Goal: Task Accomplishment & Management: Use online tool/utility

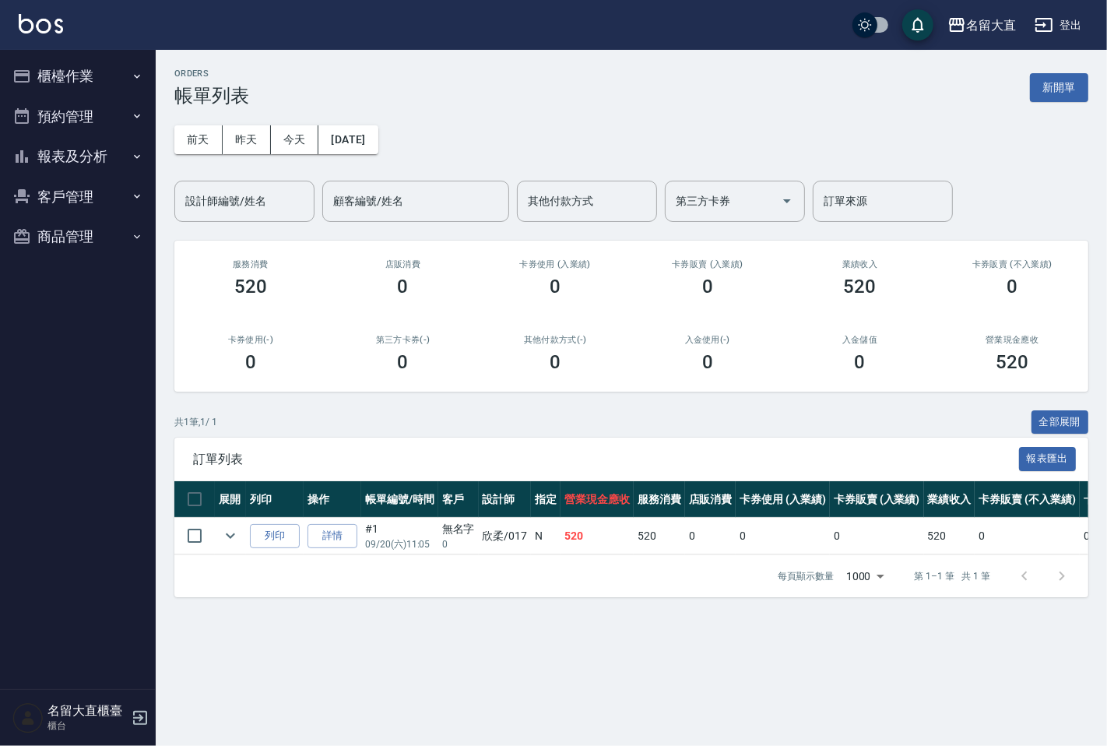
click at [58, 201] on button "客戶管理" at bounding box center [77, 197] width 143 height 40
click at [33, 242] on link "客戶列表" at bounding box center [77, 241] width 143 height 36
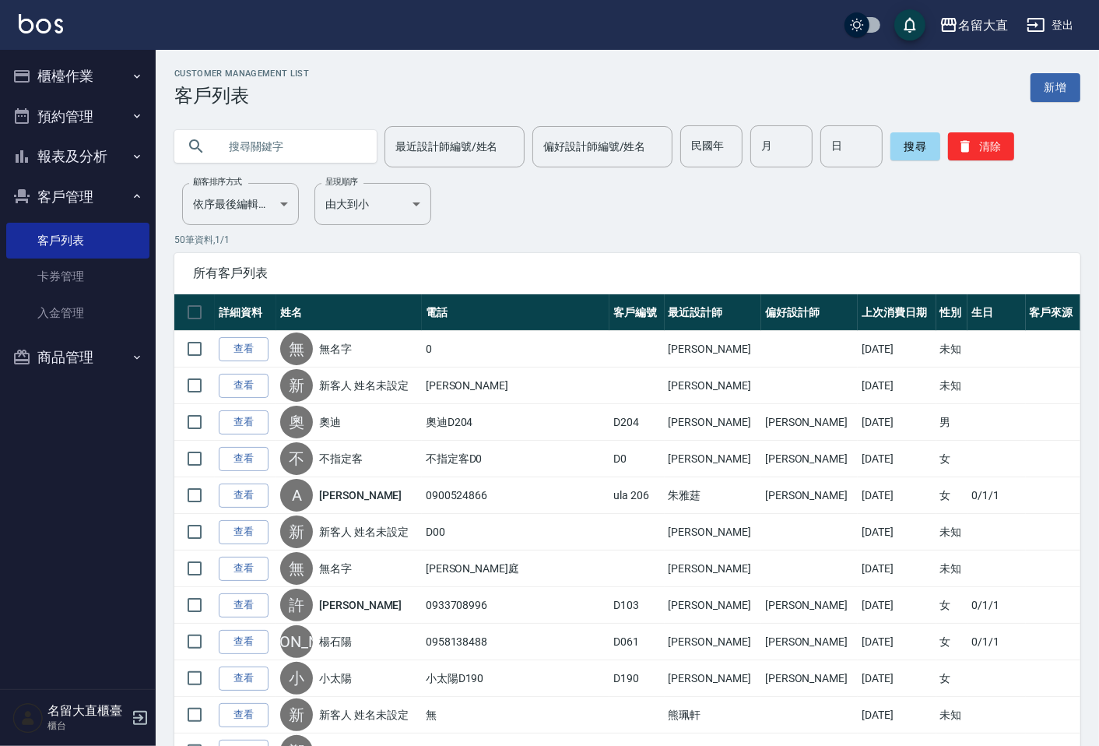
click at [230, 151] on input "text" at bounding box center [291, 146] width 146 height 42
type input "范"
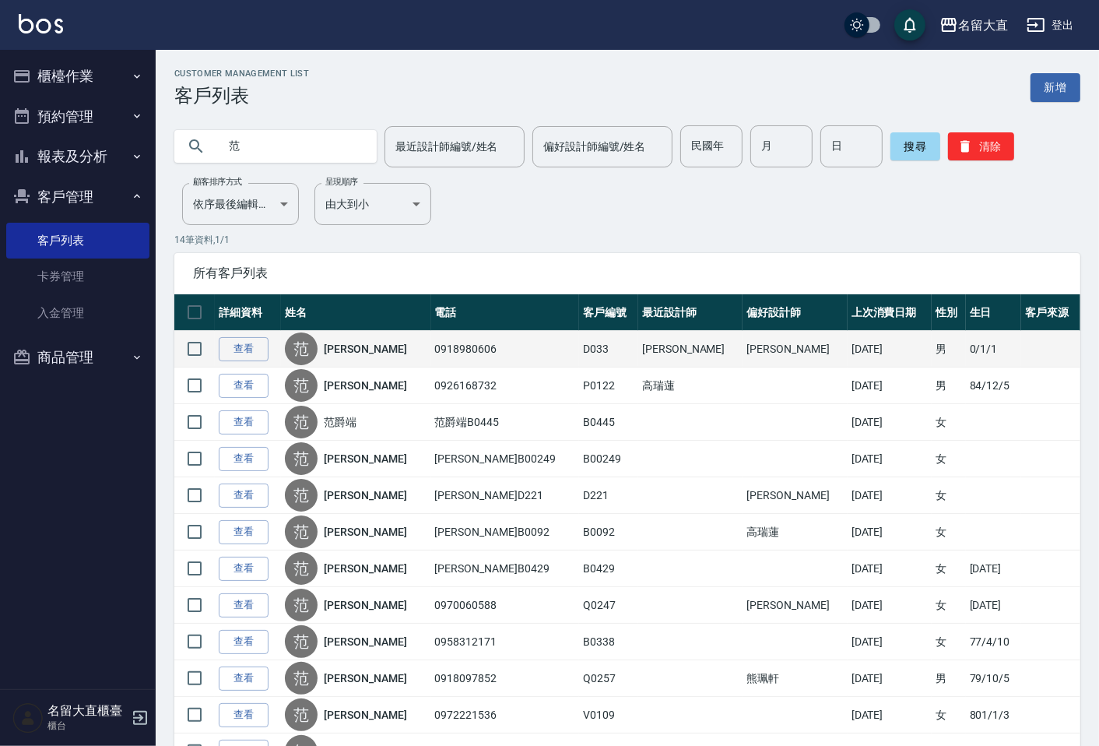
click at [356, 353] on link "[PERSON_NAME]" at bounding box center [365, 349] width 82 height 16
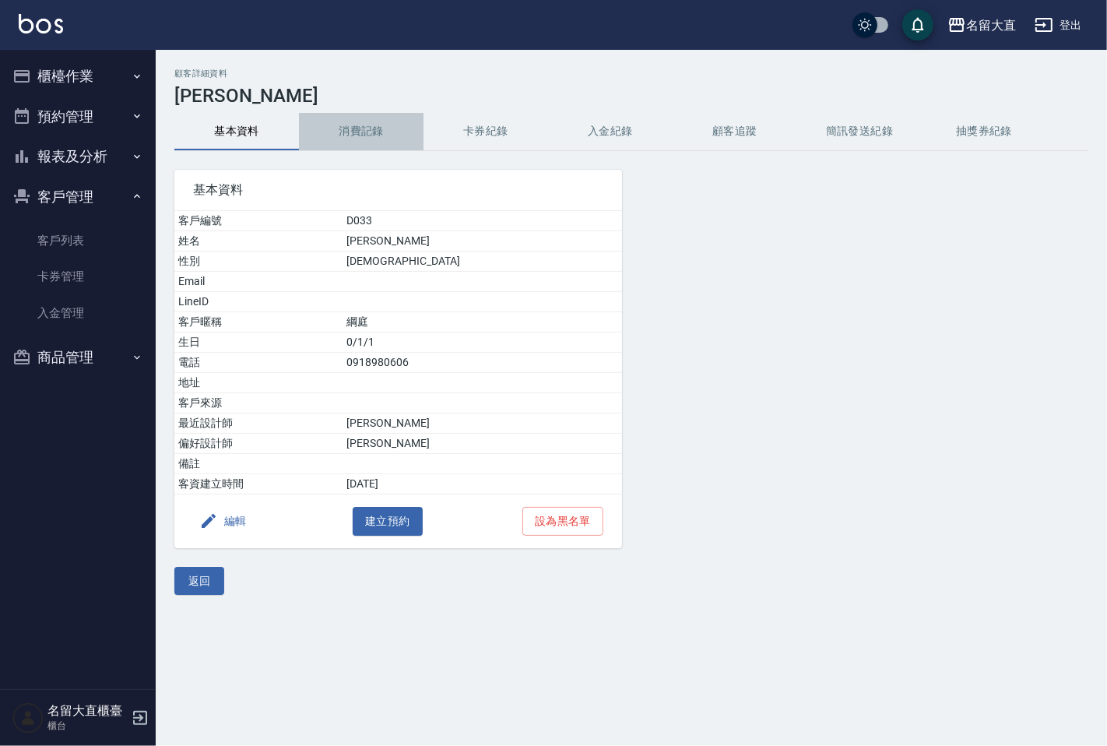
click at [364, 135] on button "消費記錄" at bounding box center [361, 131] width 125 height 37
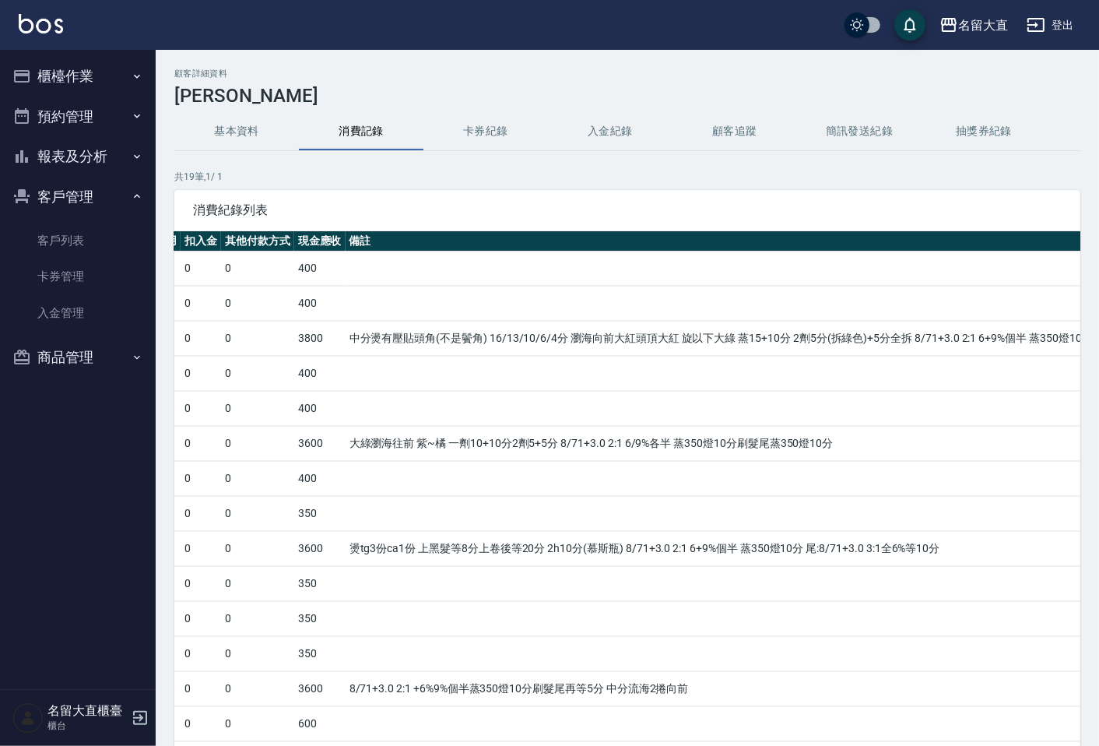
scroll to position [0, 823]
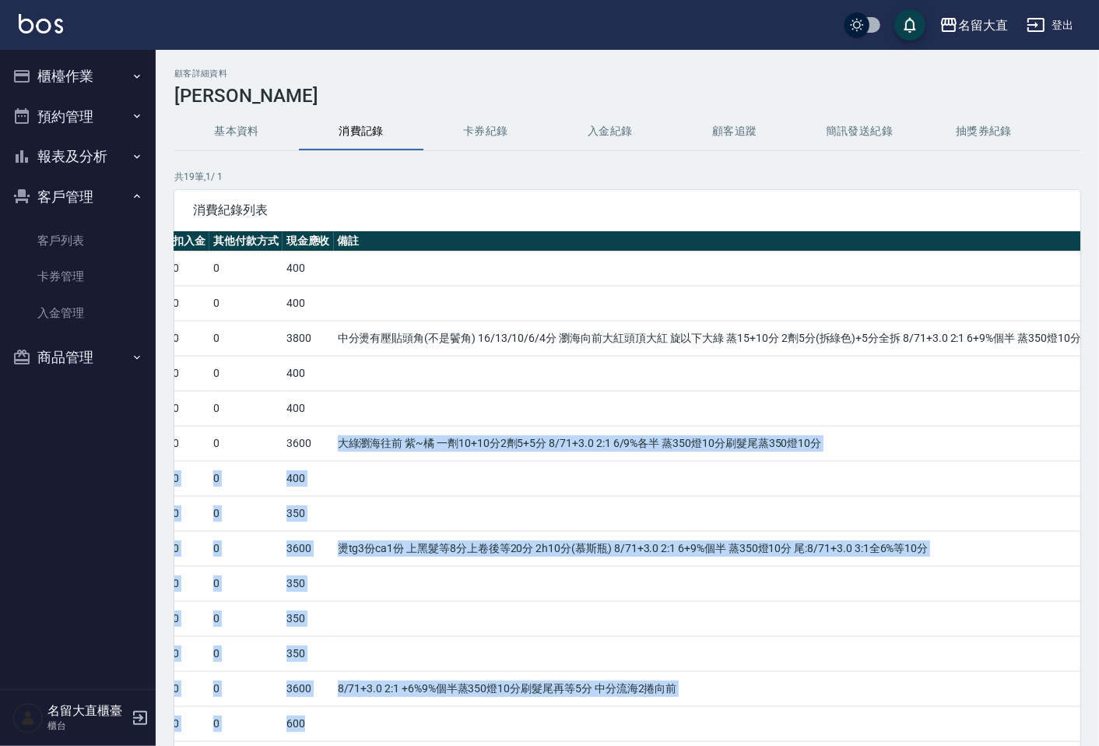
drag, startPoint x: 765, startPoint y: 710, endPoint x: 150, endPoint y: 163, distance: 822.5
click at [177, 272] on tbody "詳情 19 [DATE] [PERSON_NAME]0918980606 [PERSON_NAME]/ /3 Y 0 400 0 0 0 0 0 0 400 …" at bounding box center [275, 583] width 1848 height 665
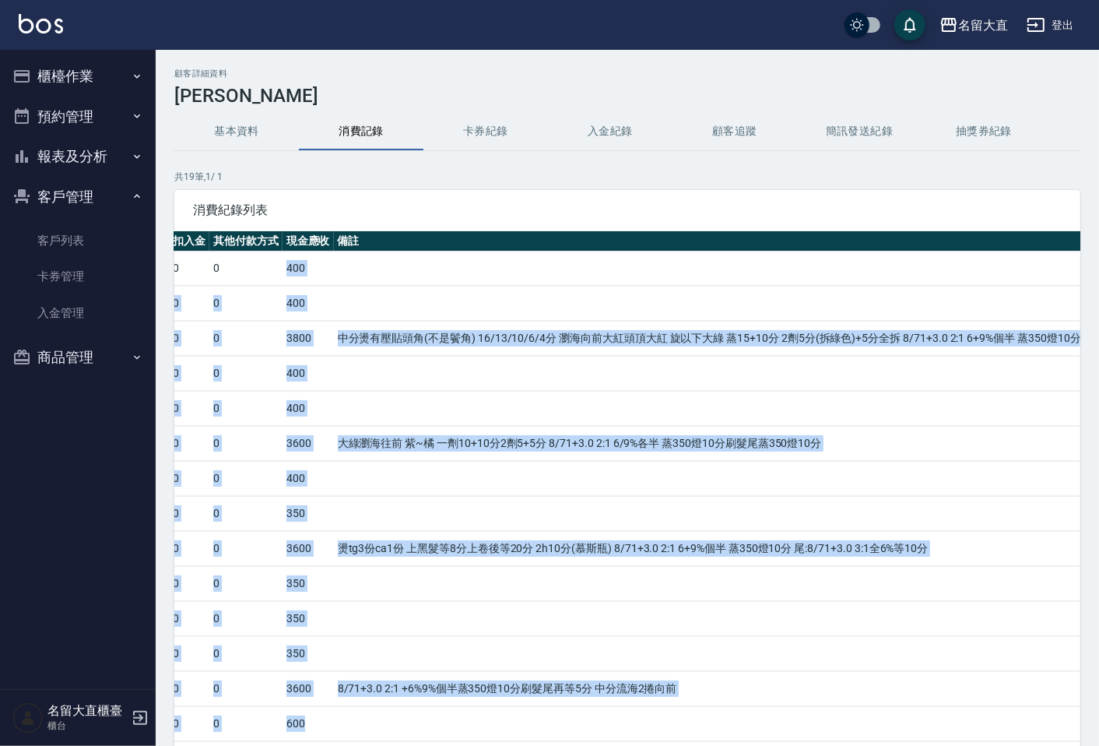
scroll to position [0, 820]
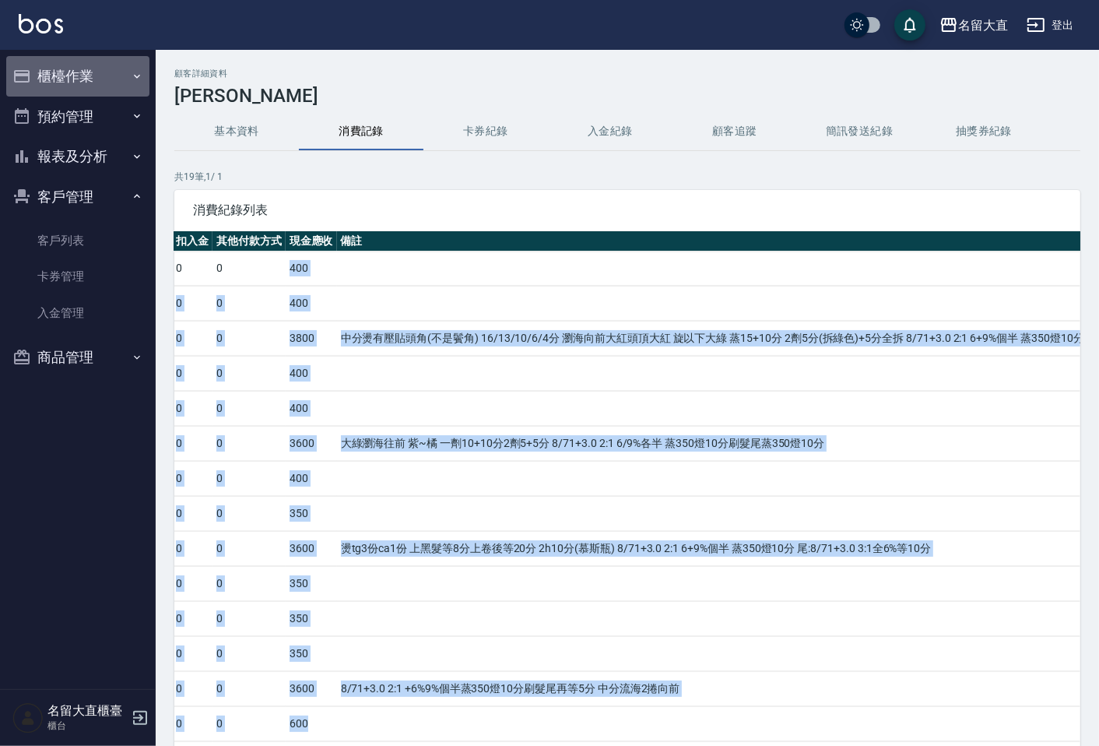
click at [70, 75] on button "櫃檯作業" at bounding box center [77, 76] width 143 height 40
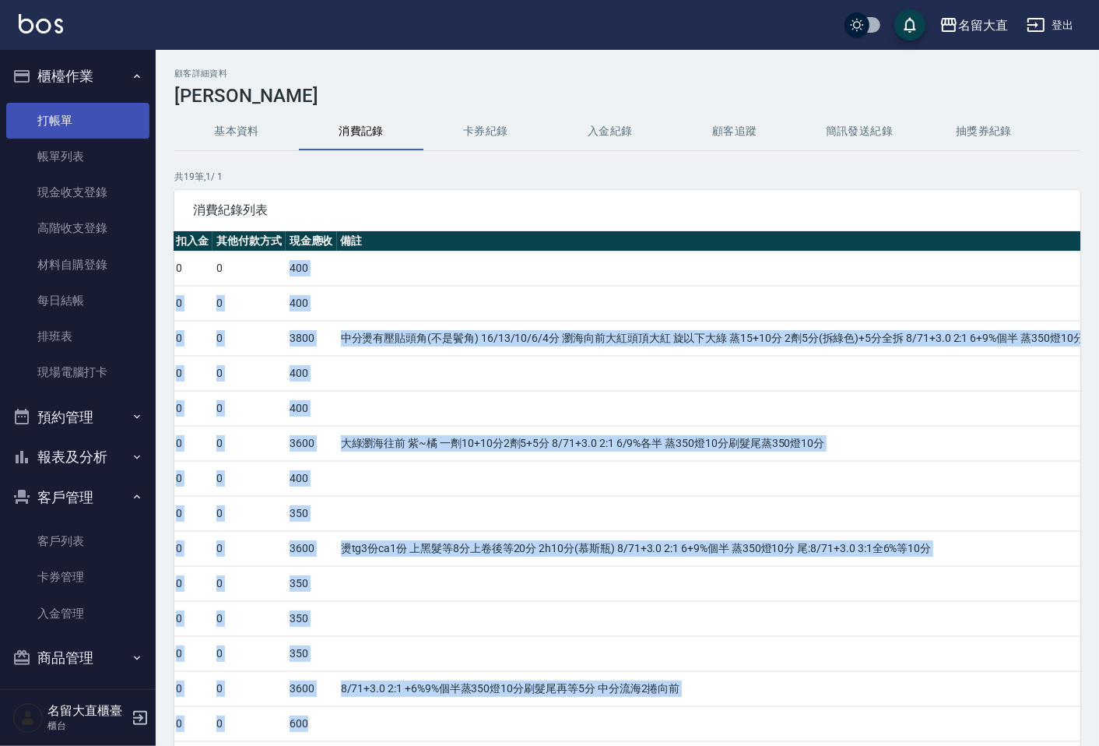
click at [83, 111] on link "打帳單" at bounding box center [77, 121] width 143 height 36
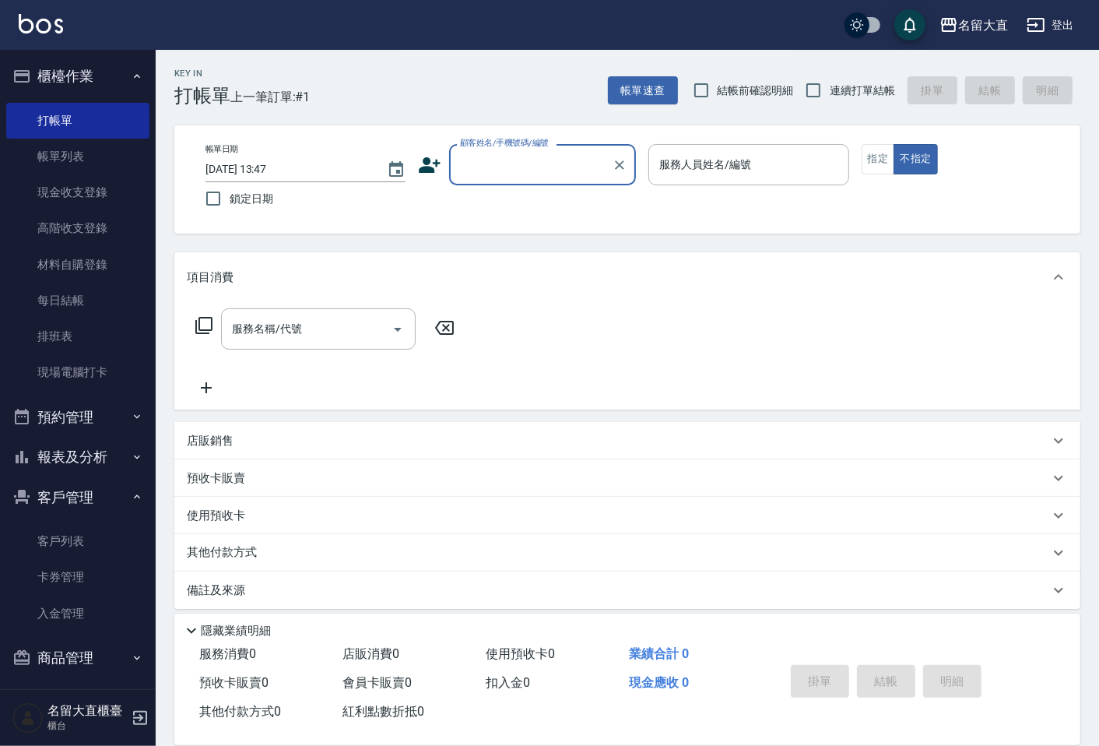
click at [529, 170] on input "顧客姓名/手機號碼/編號" at bounding box center [530, 164] width 149 height 27
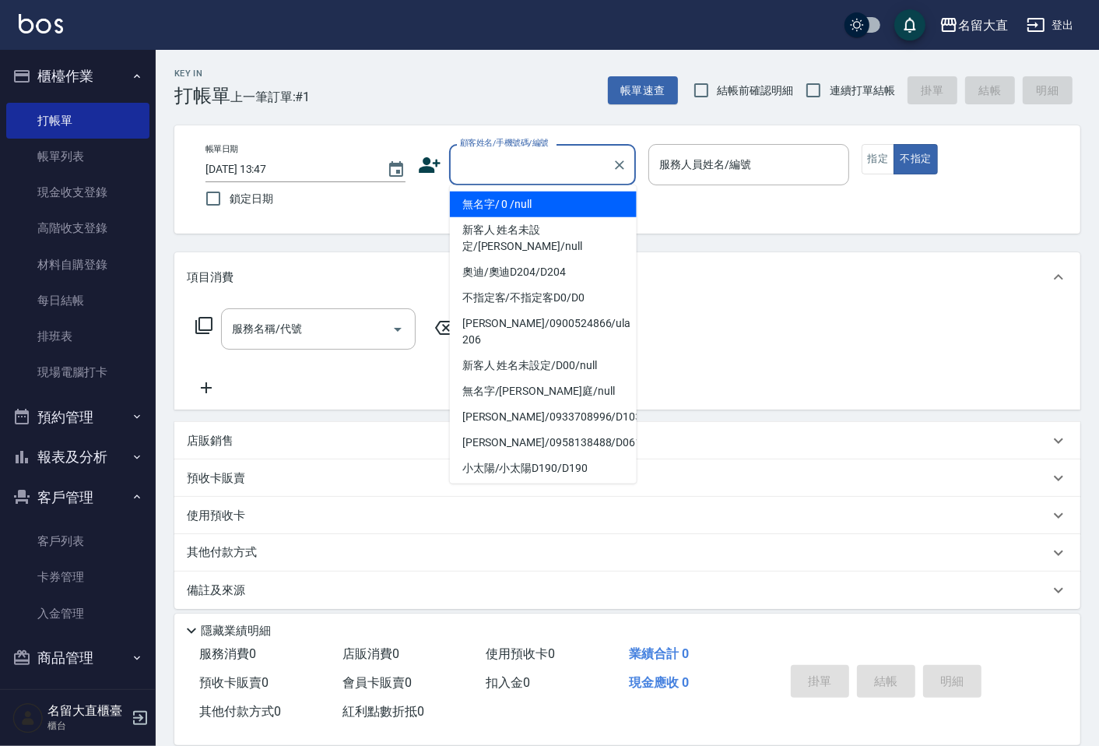
click at [525, 206] on li "無名字/ 0 /null" at bounding box center [543, 204] width 187 height 26
type input "無名字/ 0 /null"
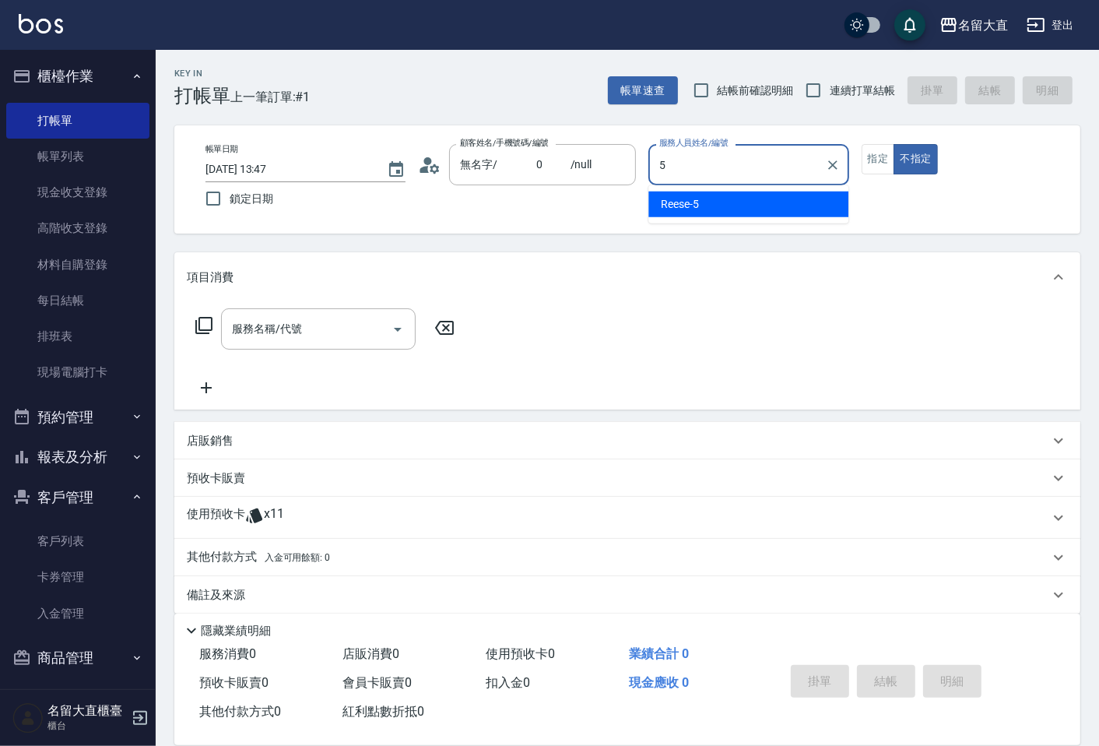
type input "Reese-5"
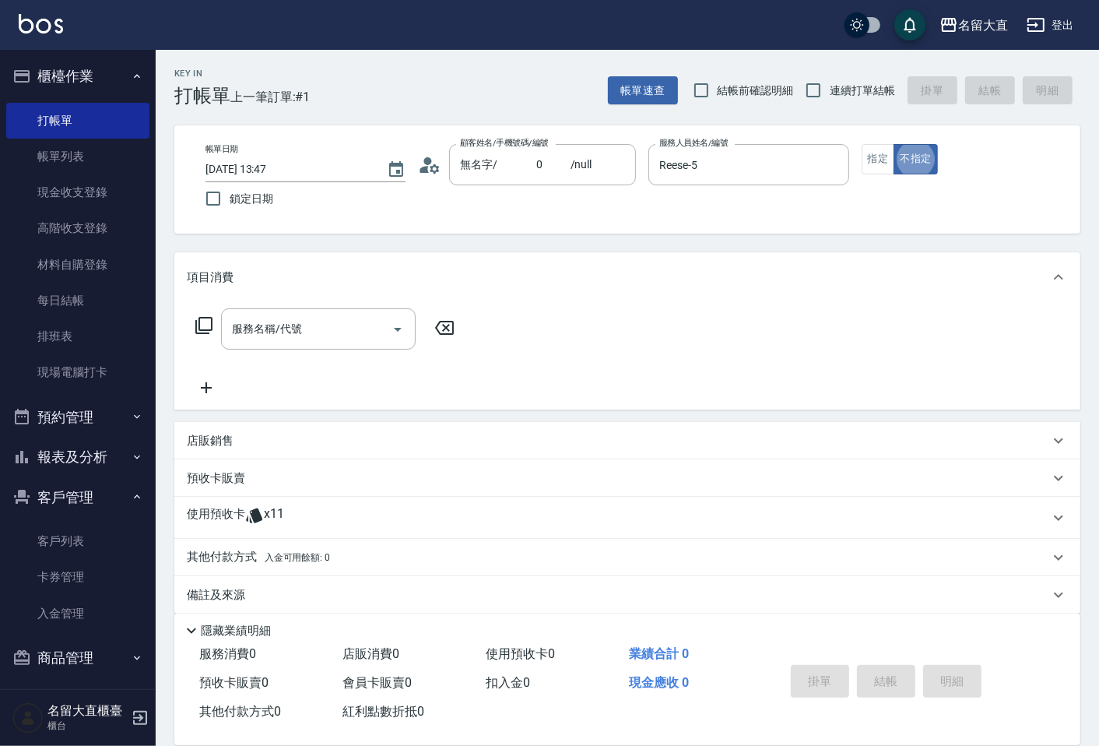
type button "false"
click at [874, 165] on button "指定" at bounding box center [878, 159] width 33 height 30
click at [205, 328] on icon at bounding box center [204, 325] width 19 height 19
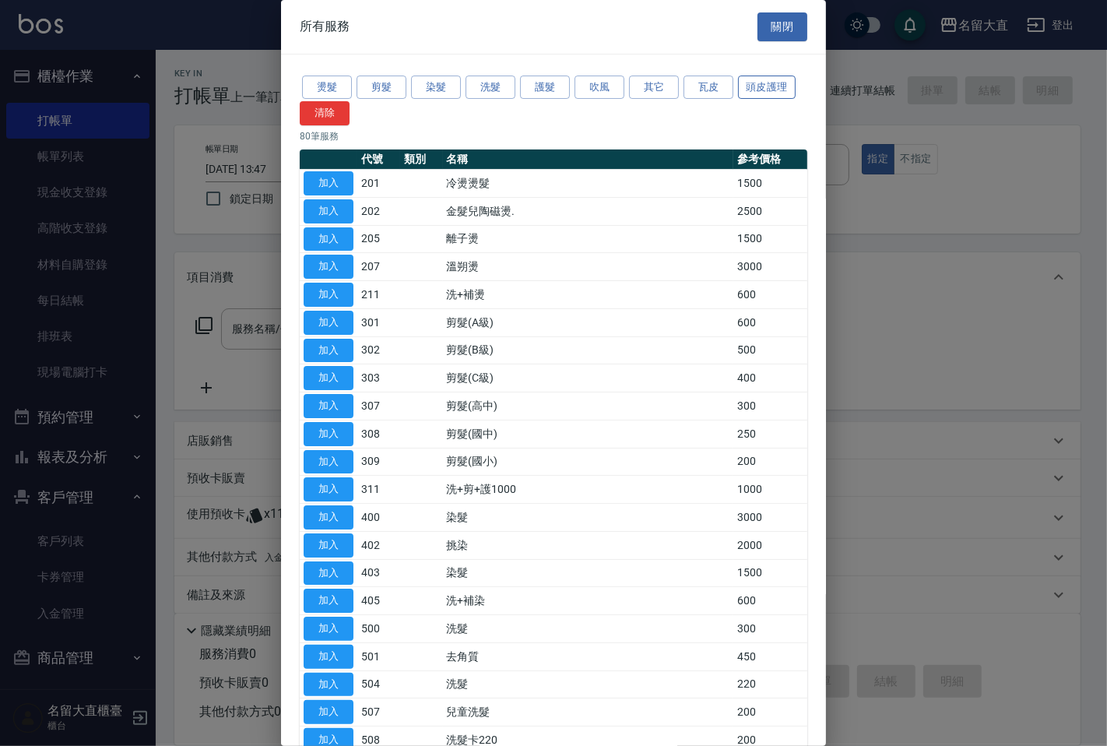
click at [744, 88] on button "頭皮護理" at bounding box center [767, 87] width 58 height 24
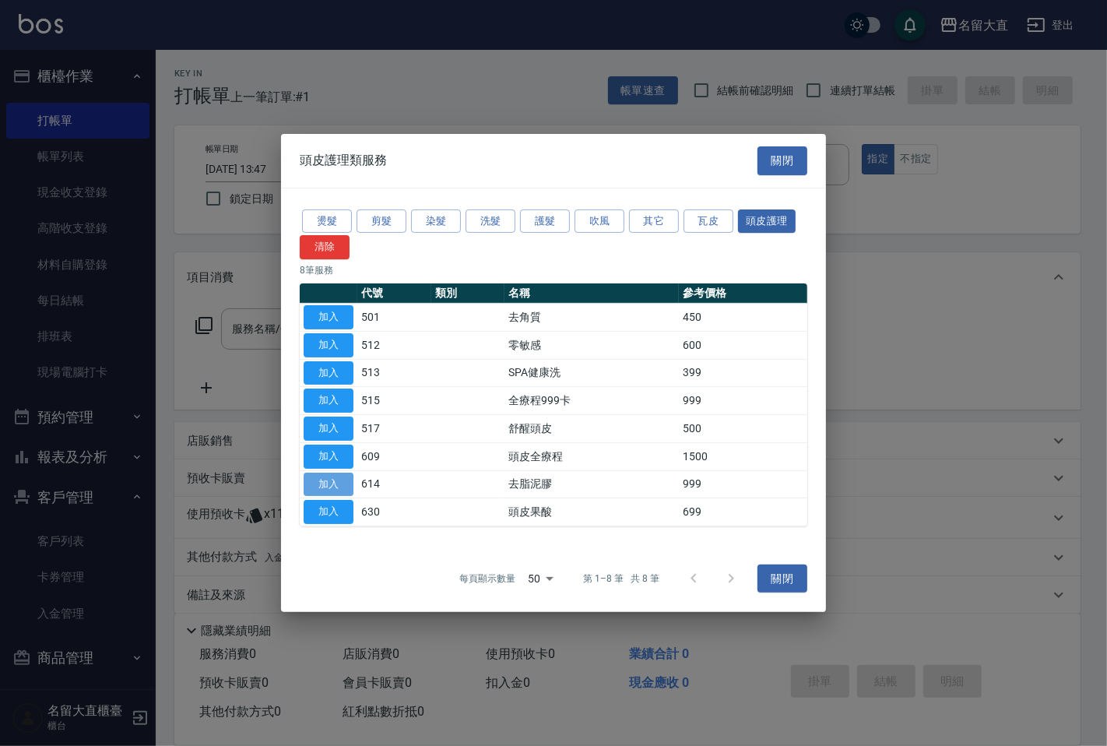
click at [335, 473] on button "加入" at bounding box center [329, 484] width 50 height 24
type input "去脂泥膠(614)"
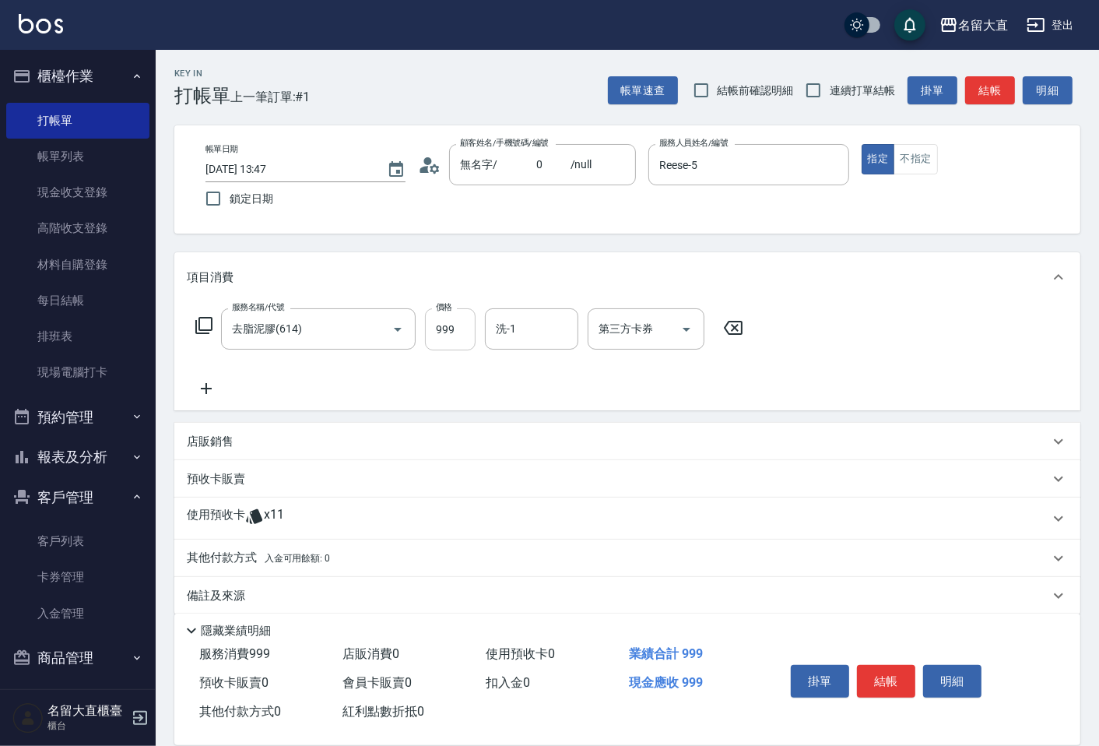
click at [462, 346] on input "999" at bounding box center [450, 329] width 51 height 42
type input "800"
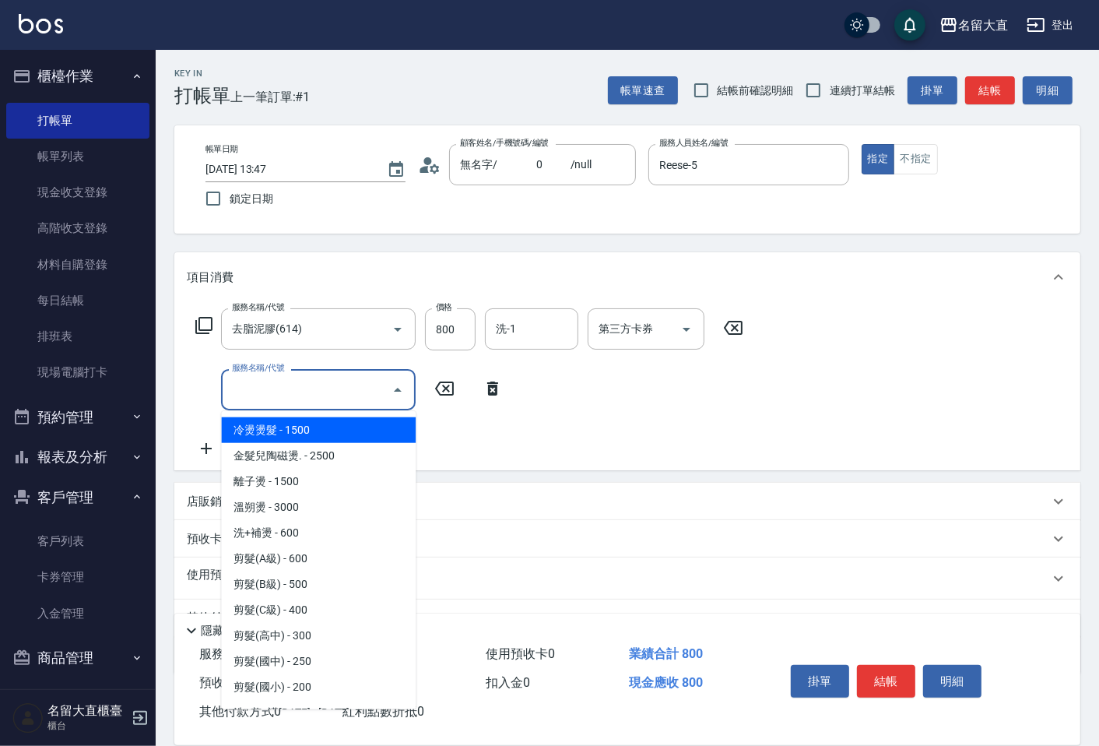
click at [254, 387] on input "服務名稱/代號" at bounding box center [306, 389] width 157 height 27
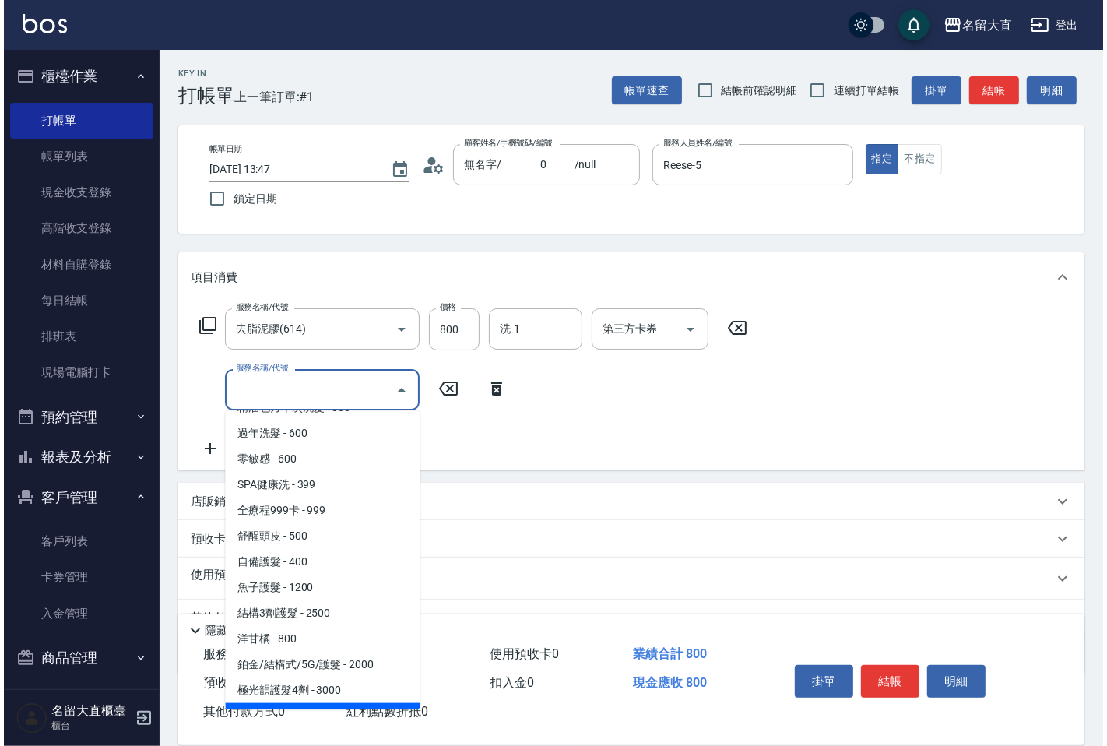
scroll to position [605, 0]
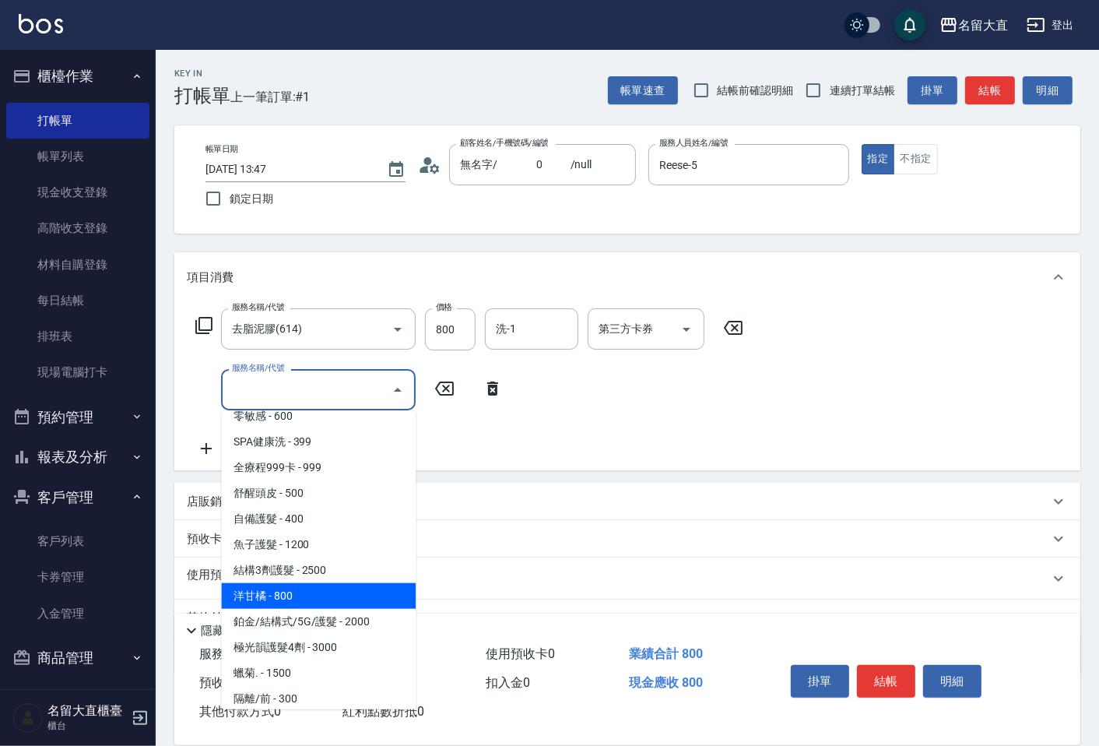
click at [309, 588] on span "洋甘橘 - 800" at bounding box center [318, 596] width 195 height 26
type input "洋[PERSON_NAME](604)"
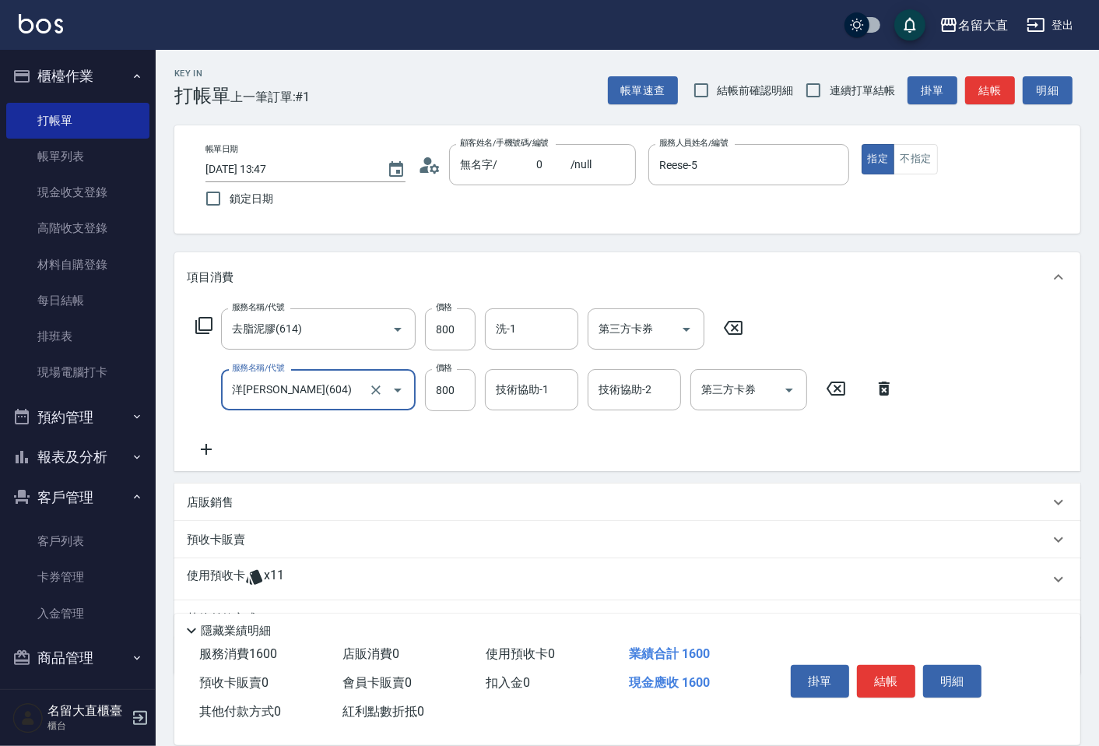
click at [211, 458] on icon at bounding box center [206, 449] width 39 height 19
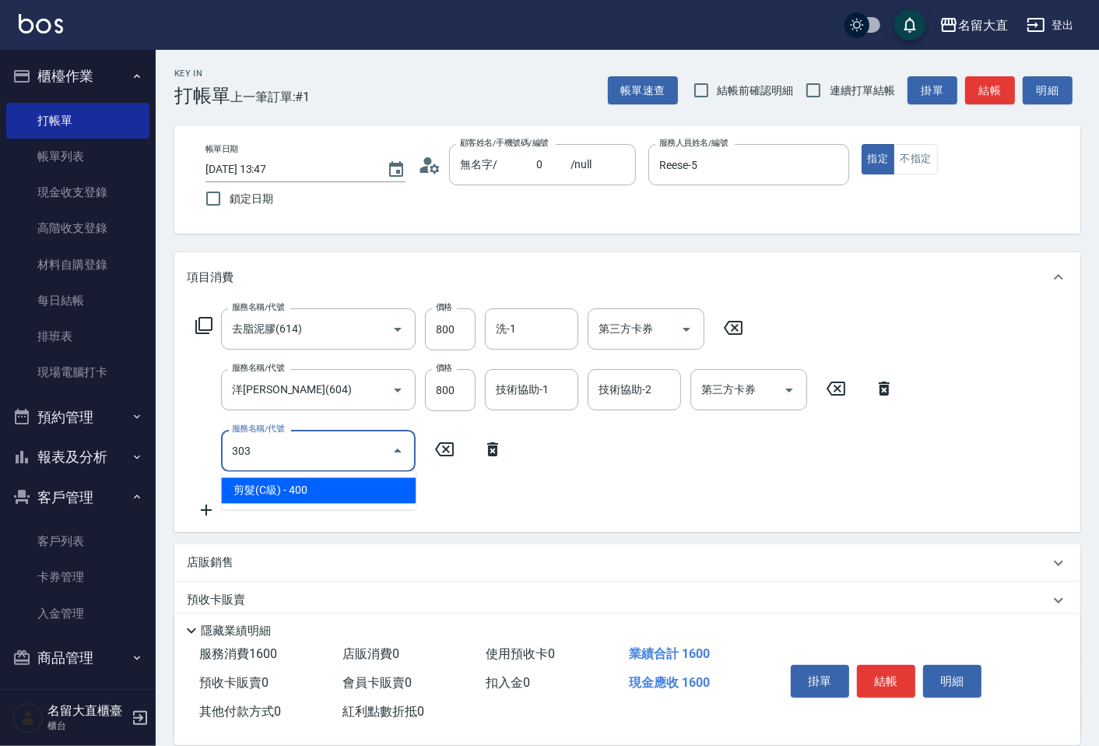
type input "剪髮(C級)(303)"
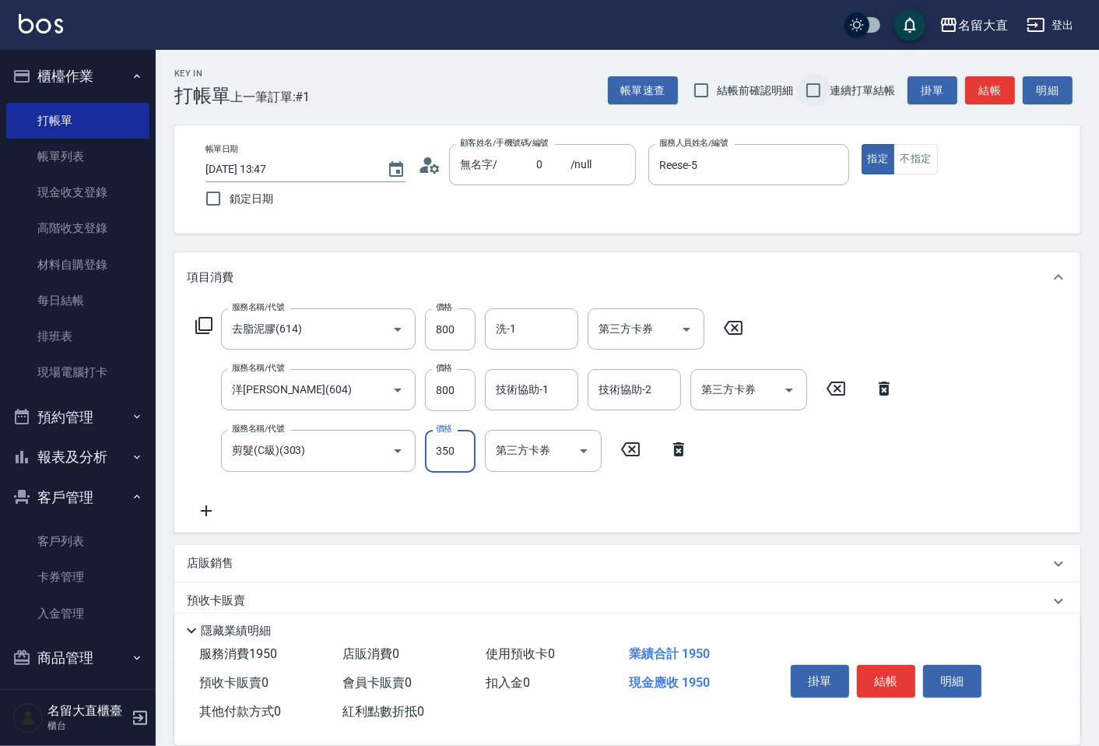
type input "350"
click at [817, 89] on input "連續打單結帳" at bounding box center [813, 90] width 33 height 33
checkbox input "true"
click at [985, 84] on button "結帳" at bounding box center [990, 90] width 50 height 29
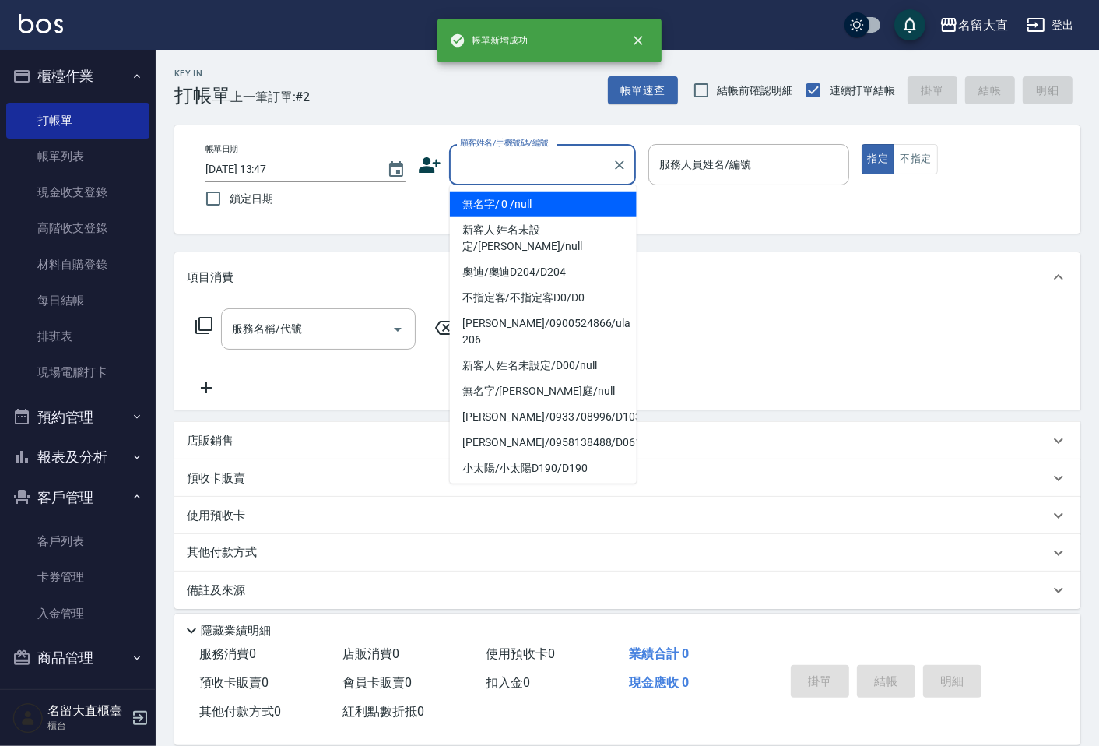
click at [557, 168] on input "顧客姓名/手機號碼/編號" at bounding box center [530, 164] width 149 height 27
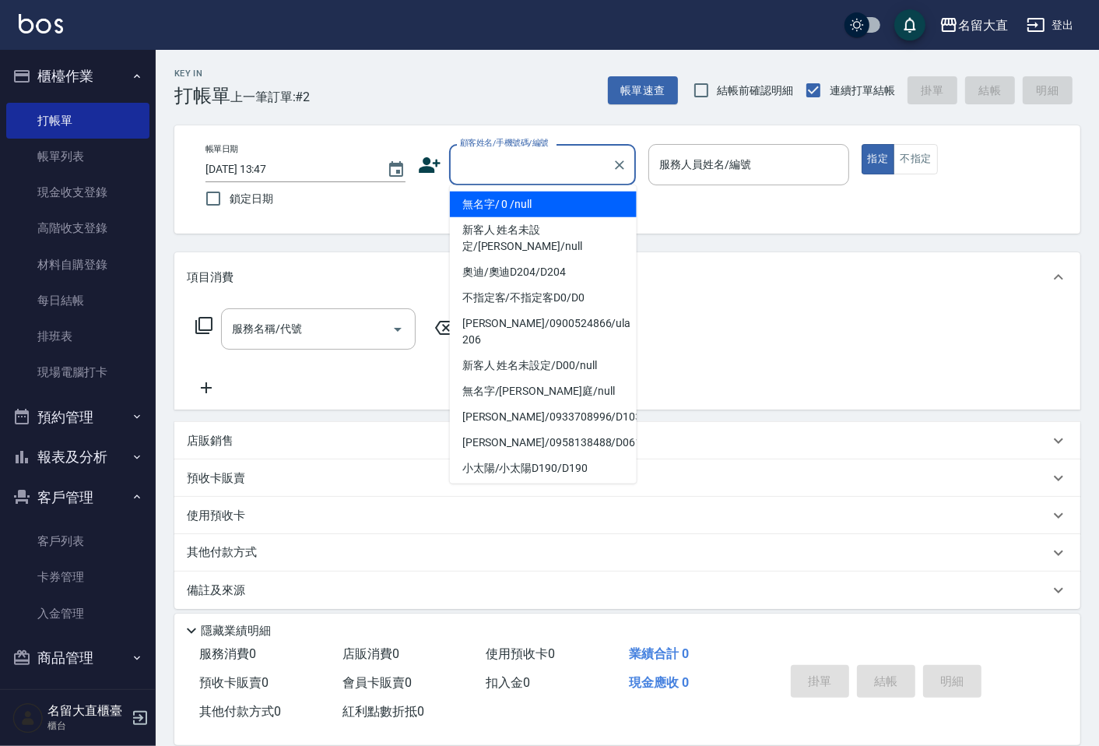
click at [569, 212] on li "無名字/ 0 /null" at bounding box center [543, 204] width 187 height 26
type input "無名字/ 0 /null"
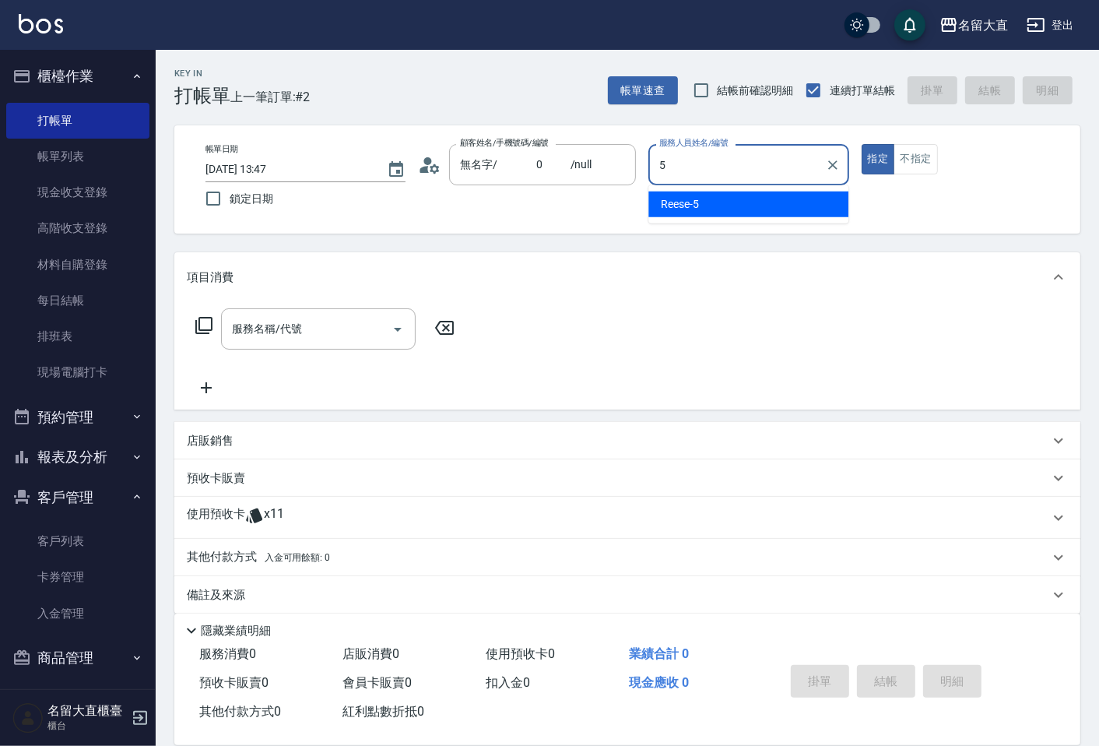
type input "Reese-5"
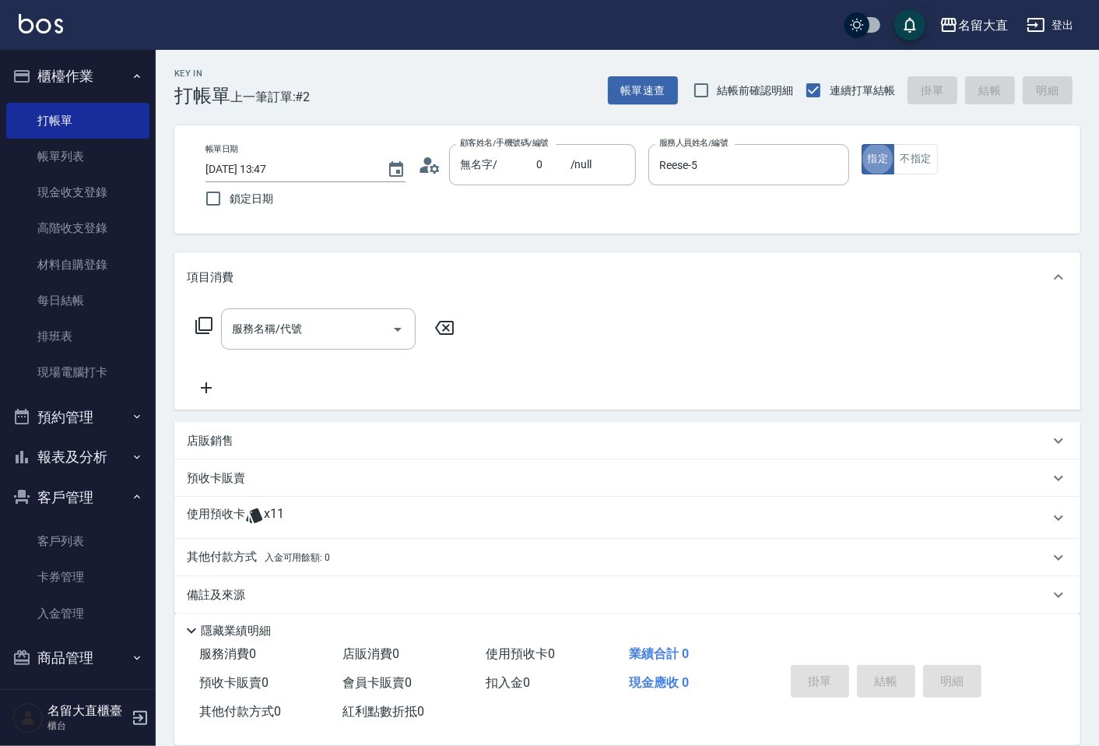
type button "true"
click at [922, 156] on button "不指定" at bounding box center [915, 159] width 44 height 30
click at [251, 341] on input "服務名稱/代號" at bounding box center [306, 328] width 157 height 27
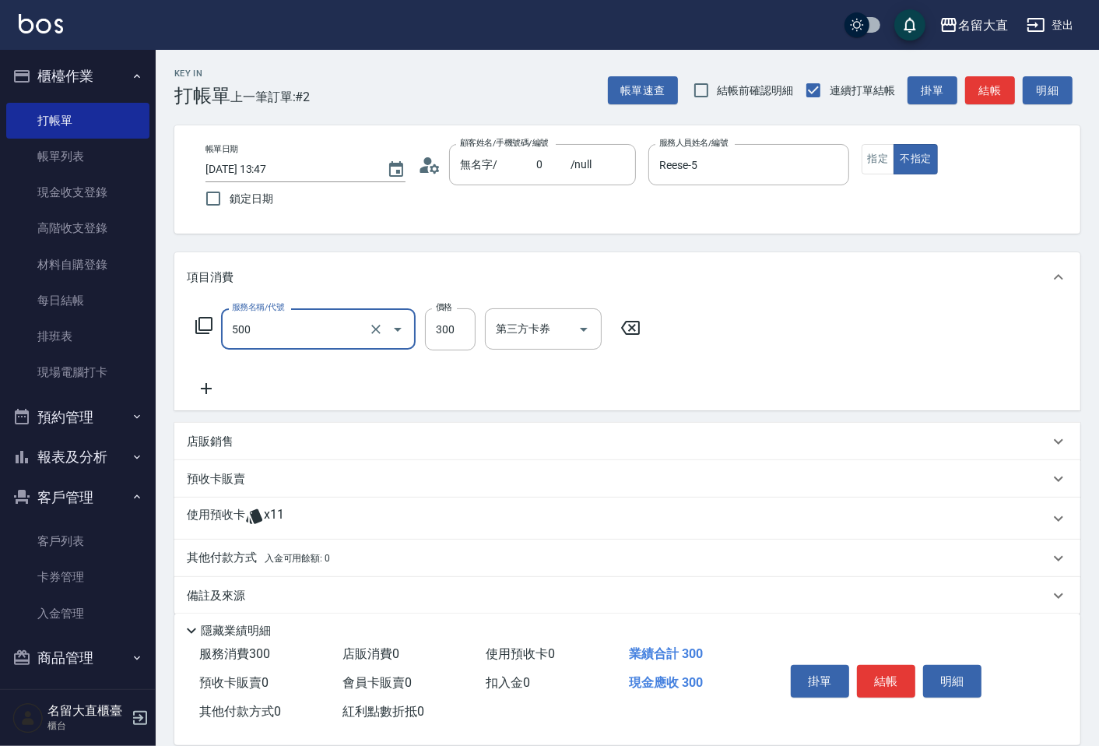
type input "洗髮(500)"
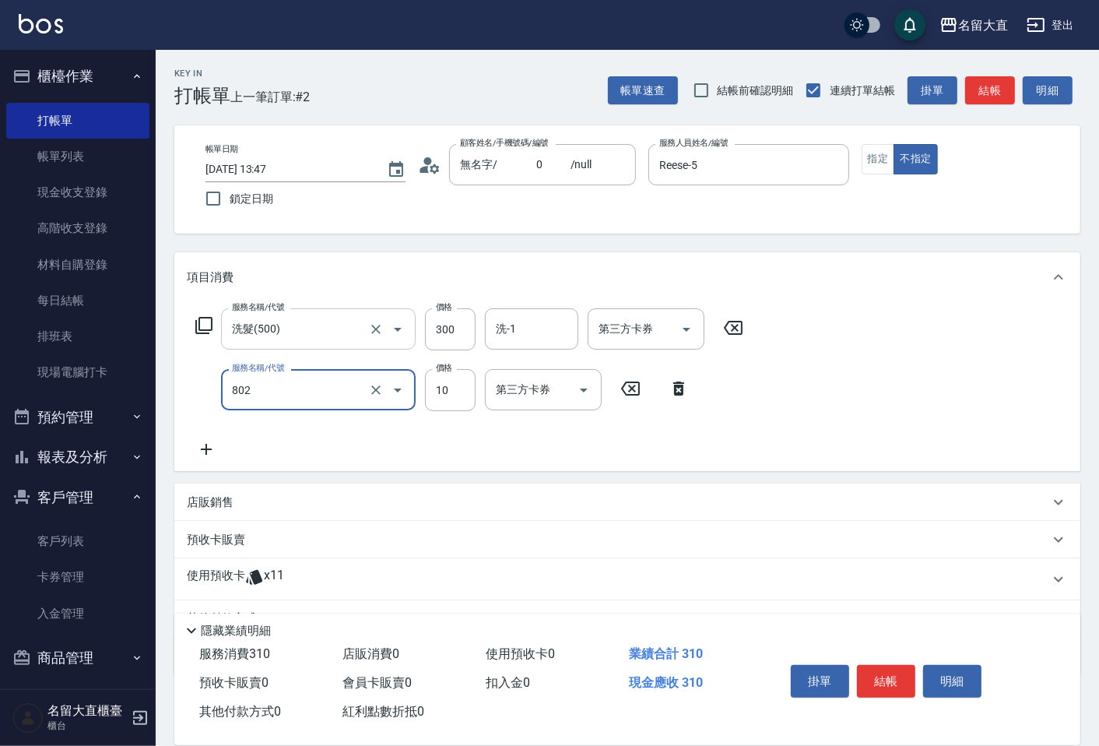
type input "潤絲(802)"
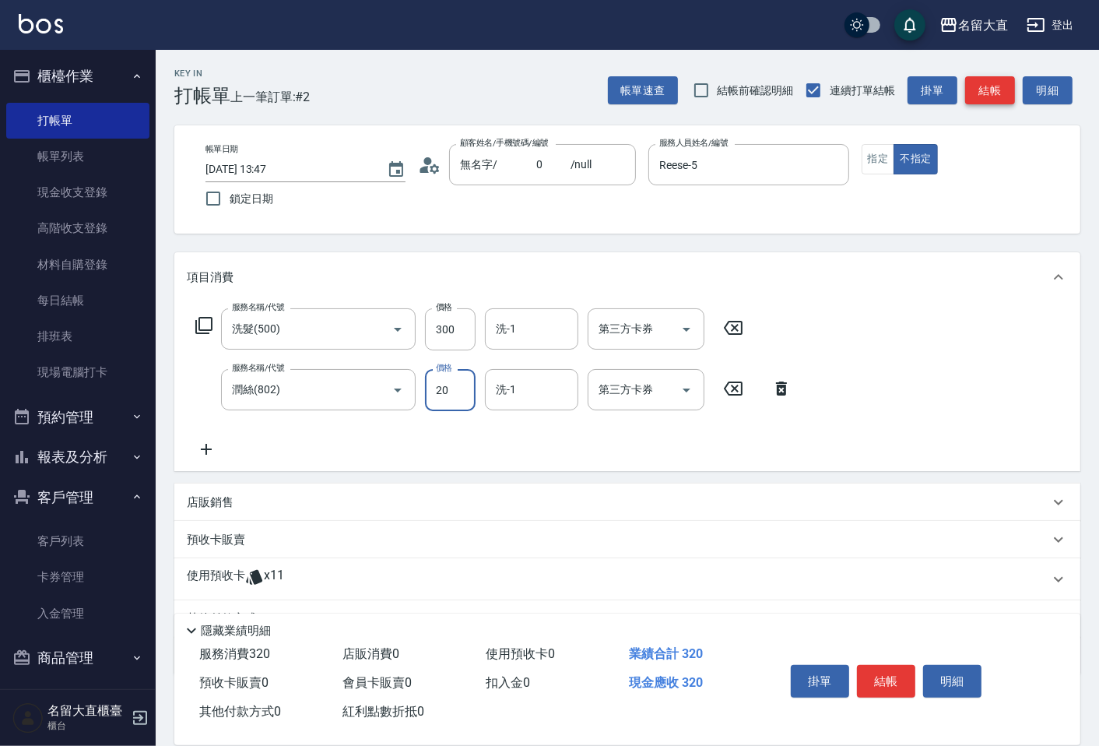
type input "20"
click at [973, 86] on button "結帳" at bounding box center [990, 90] width 50 height 29
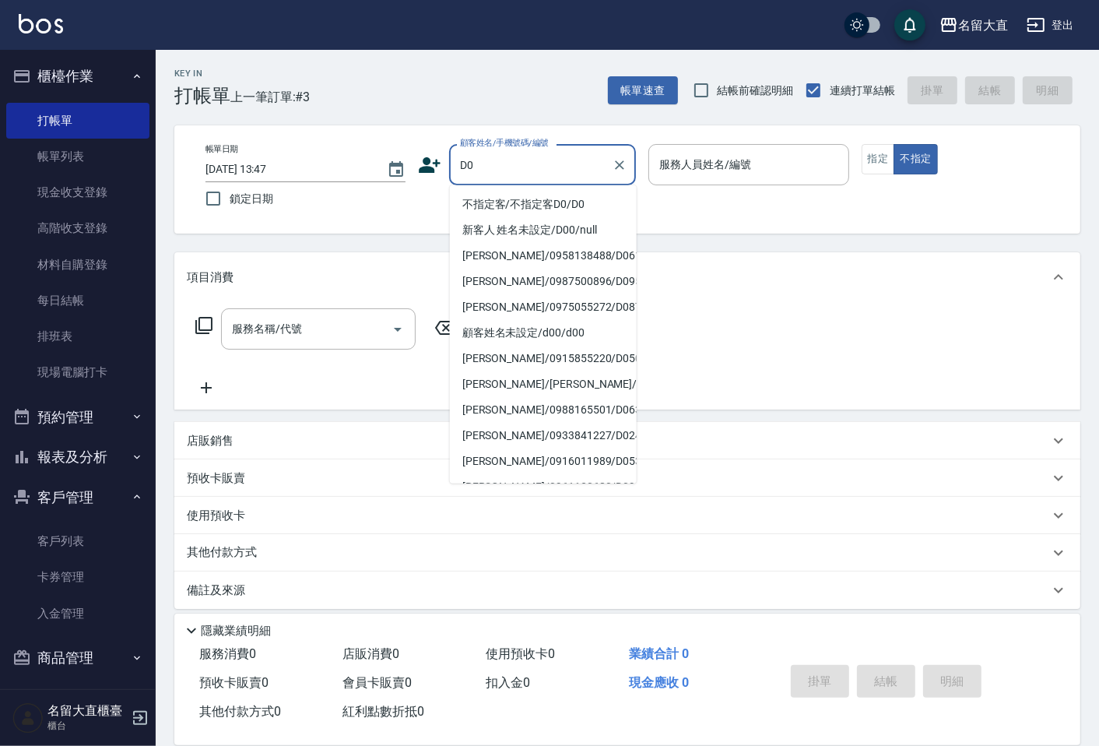
type input "不指定客/不指定客D0/D0"
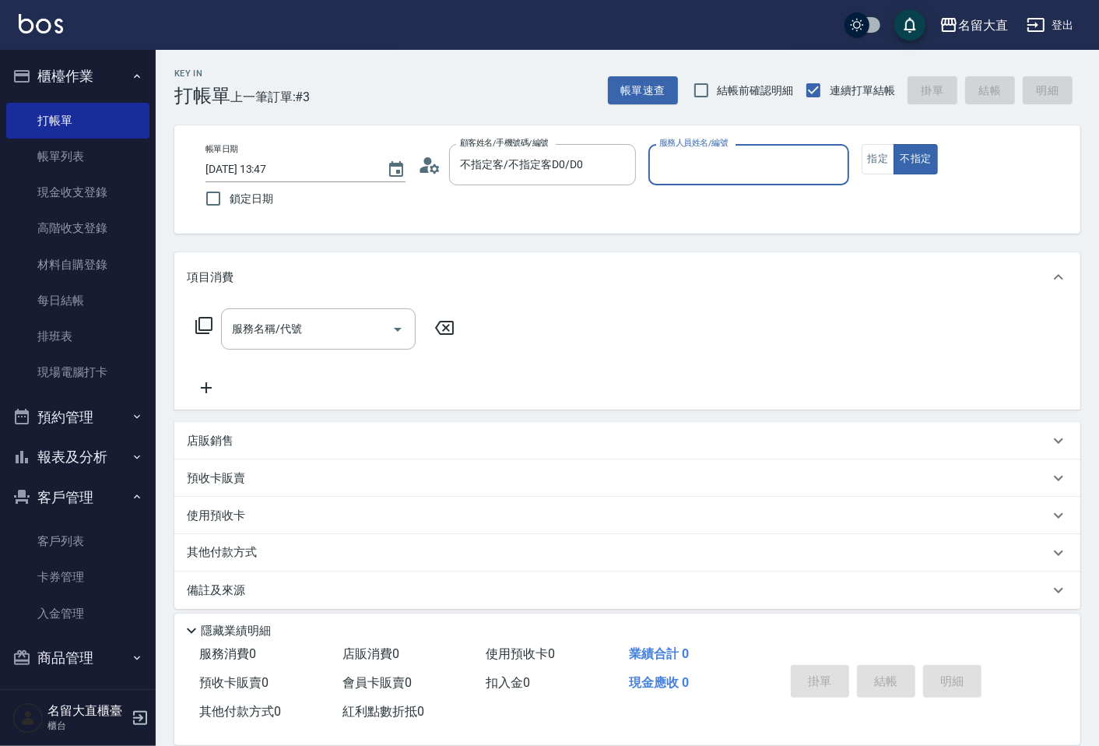
type input "[PERSON_NAME]3"
click at [893, 144] on button "不指定" at bounding box center [915, 159] width 44 height 30
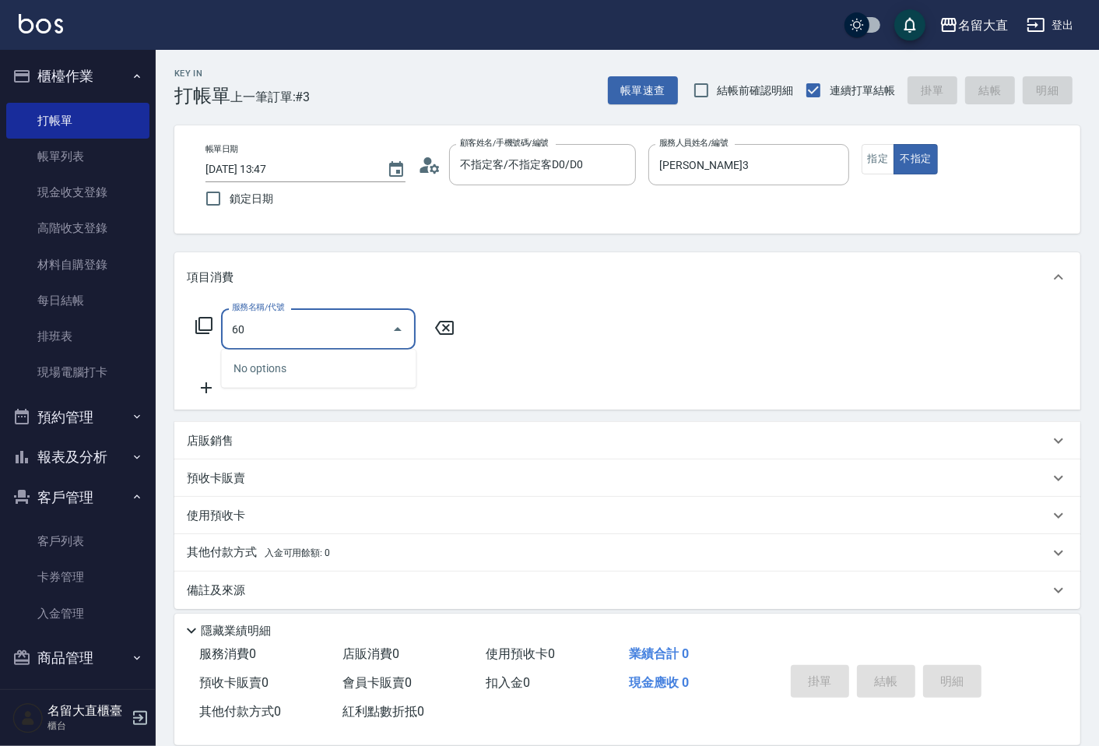
type input "6"
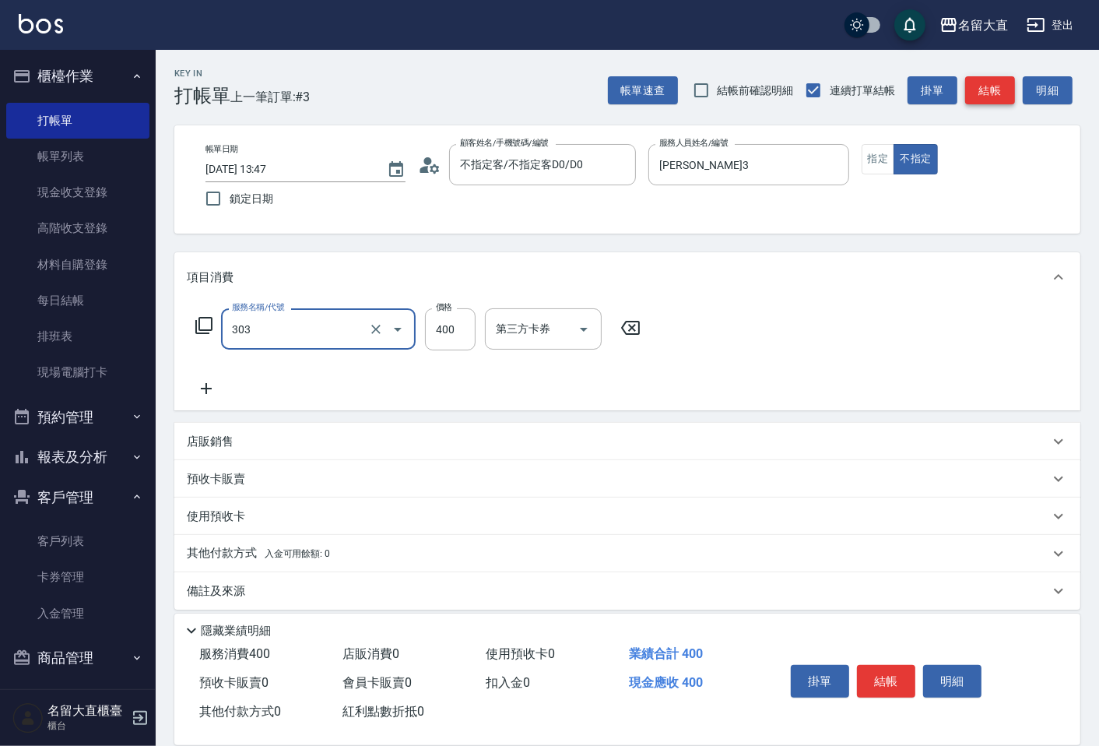
type input "剪髮(C級)(303)"
type input "350"
click at [992, 88] on button "結帳" at bounding box center [990, 90] width 50 height 29
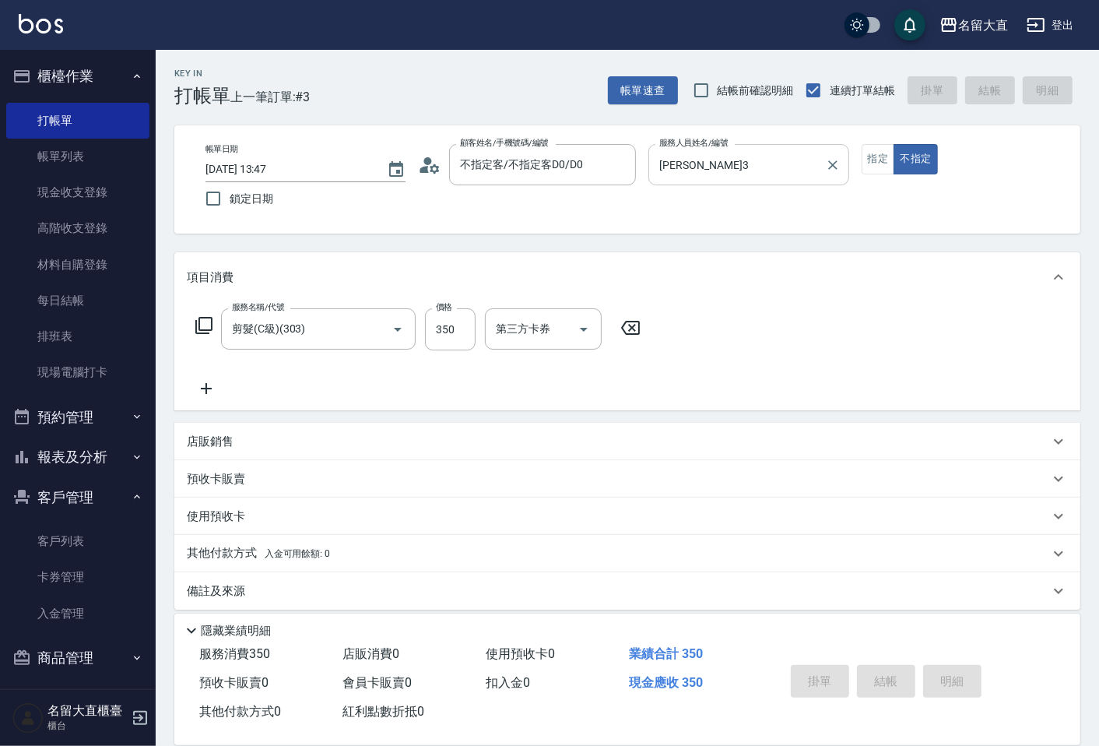
type input "[DATE] 13:48"
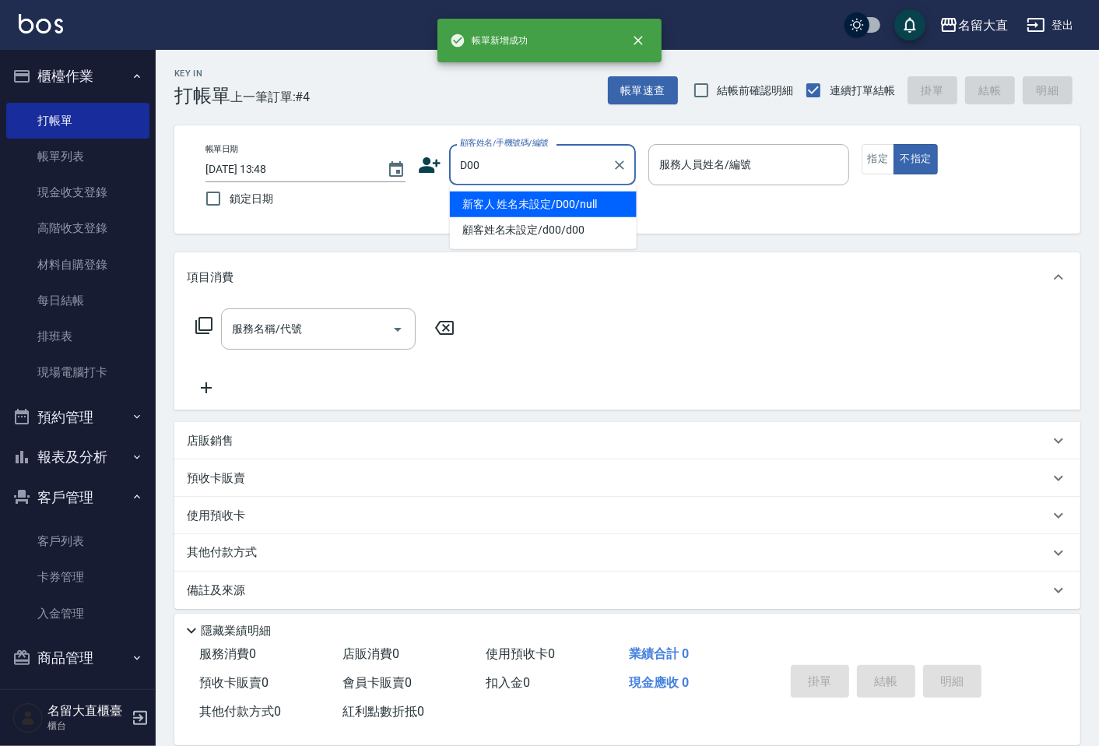
type input "新客人 姓名未設定/D00/null"
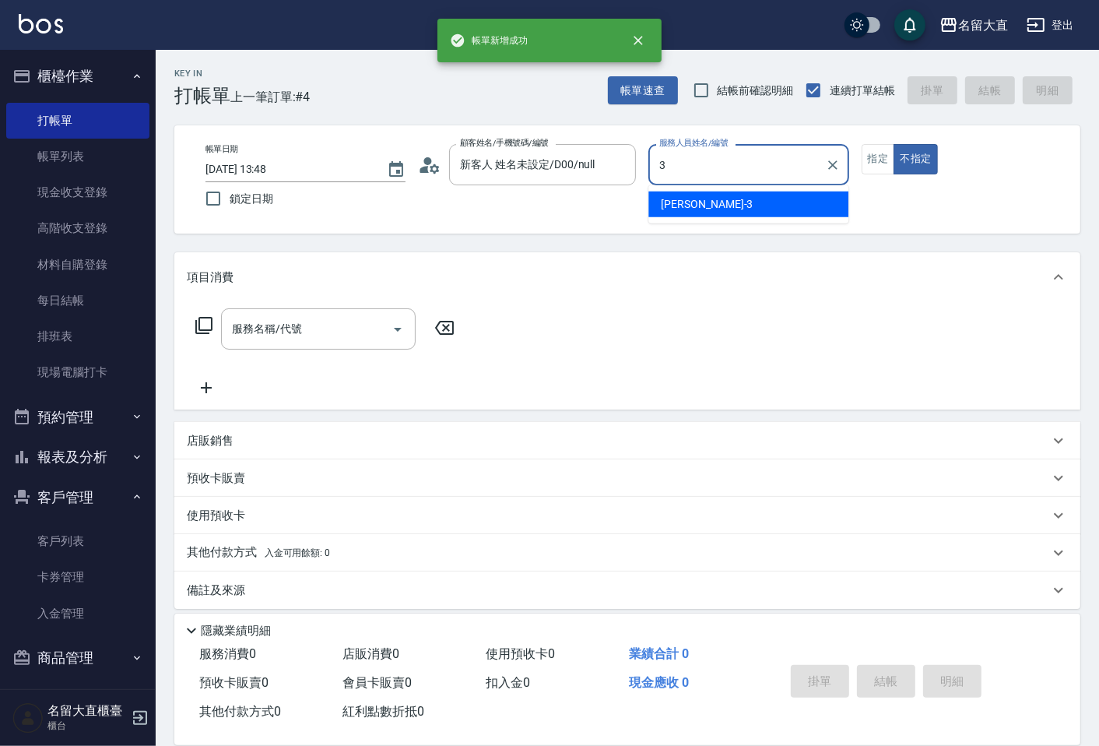
type input "[PERSON_NAME]3"
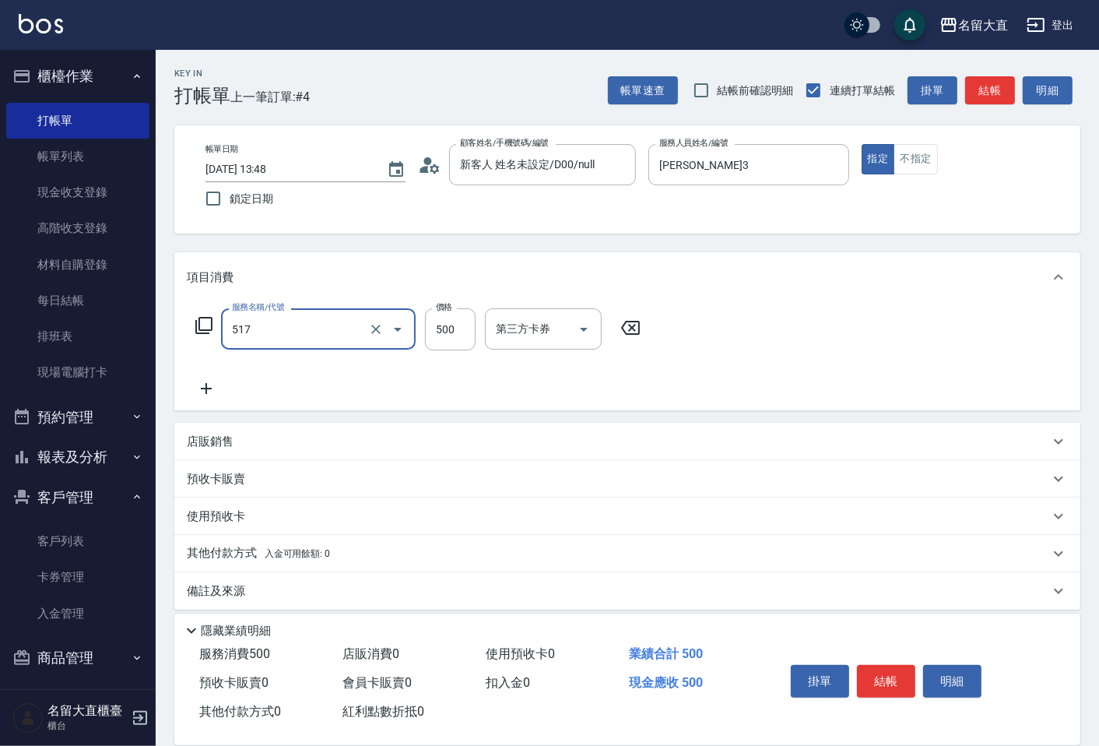
type input "舒醒頭皮(517)"
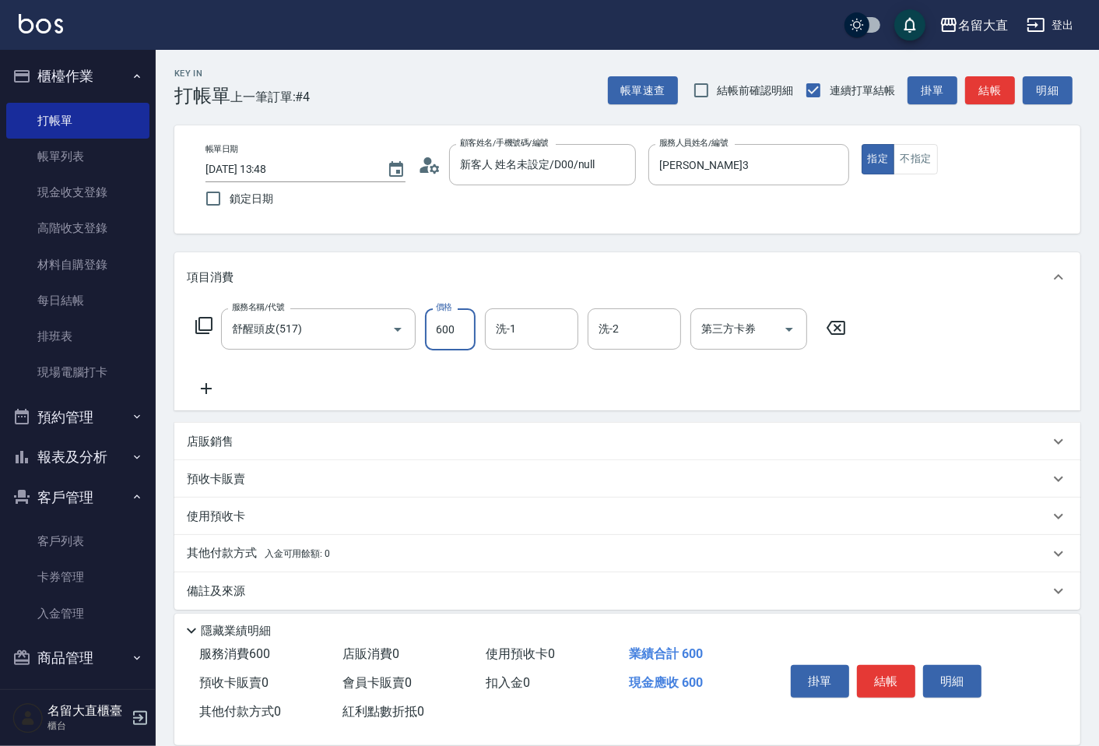
type input "600"
click at [538, 331] on input "洗-1" at bounding box center [531, 328] width 79 height 27
type input "詩雅-20"
click at [888, 665] on button "結帳" at bounding box center [886, 681] width 58 height 33
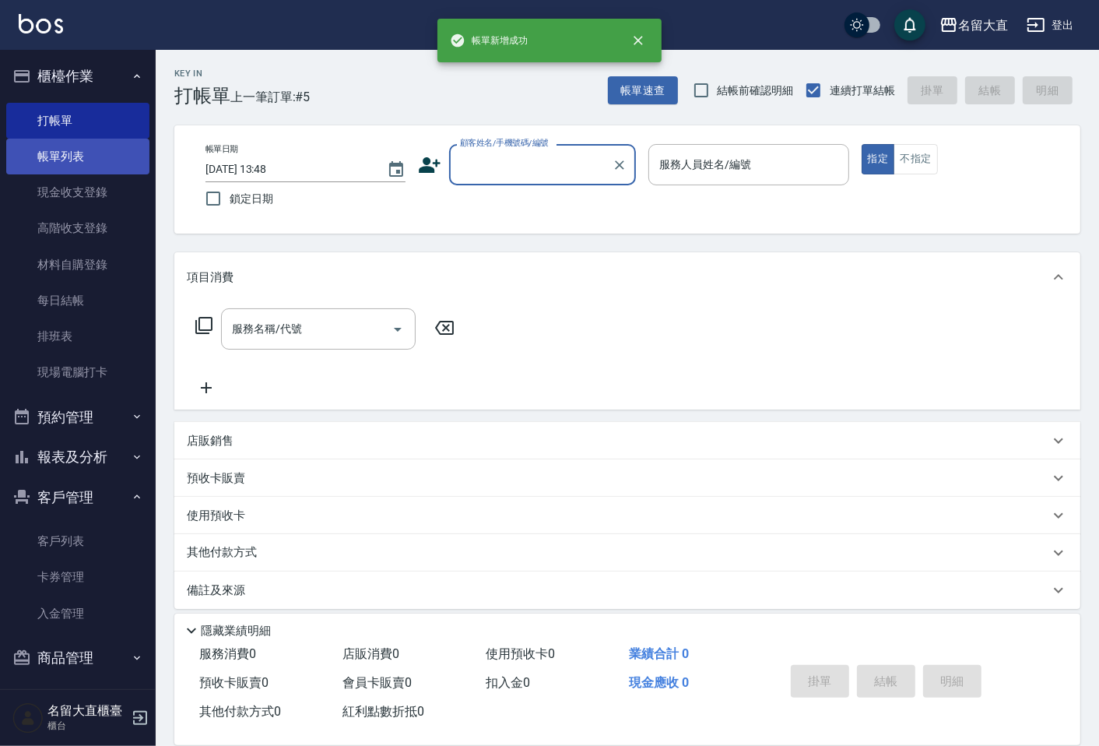
click at [75, 167] on link "帳單列表" at bounding box center [77, 157] width 143 height 36
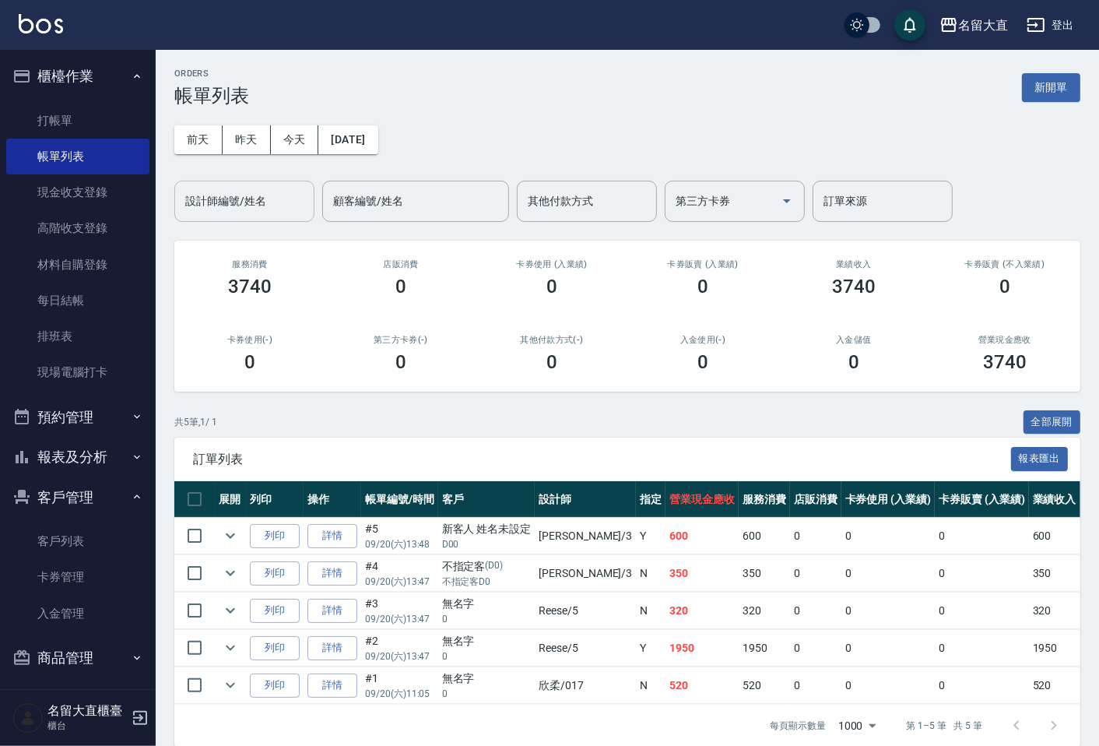
click at [251, 215] on div "設計師編號/姓名" at bounding box center [244, 201] width 140 height 41
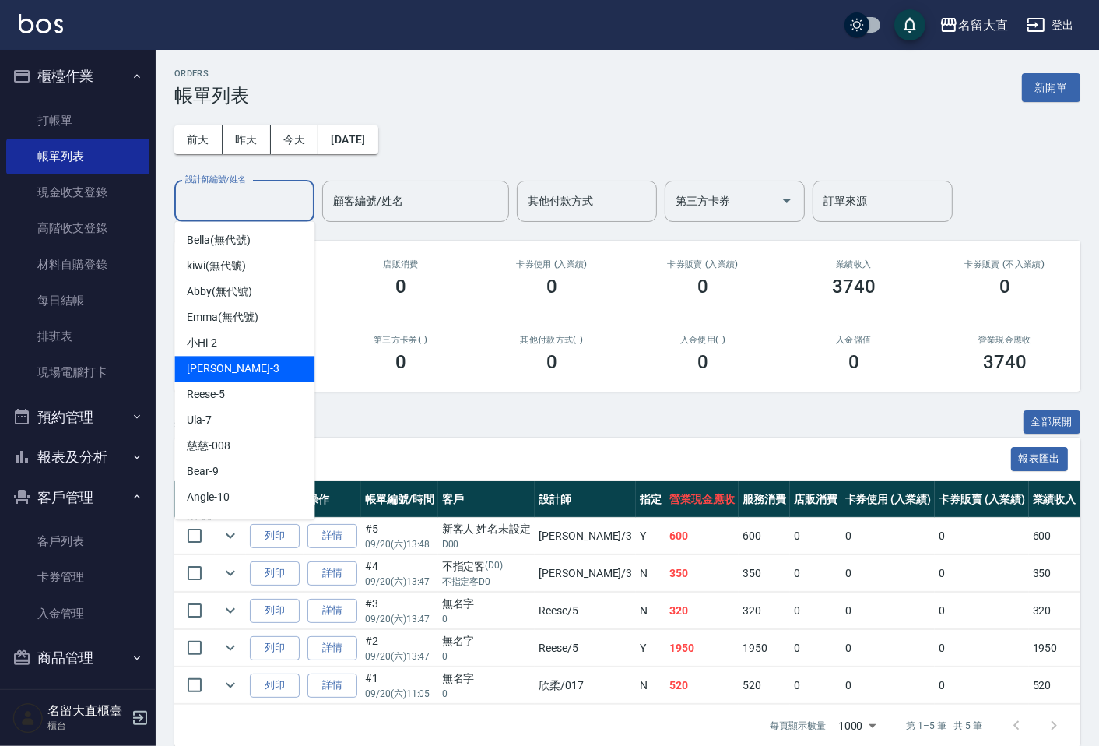
click at [212, 363] on span "[PERSON_NAME]3" at bounding box center [233, 368] width 92 height 16
type input "[PERSON_NAME]3"
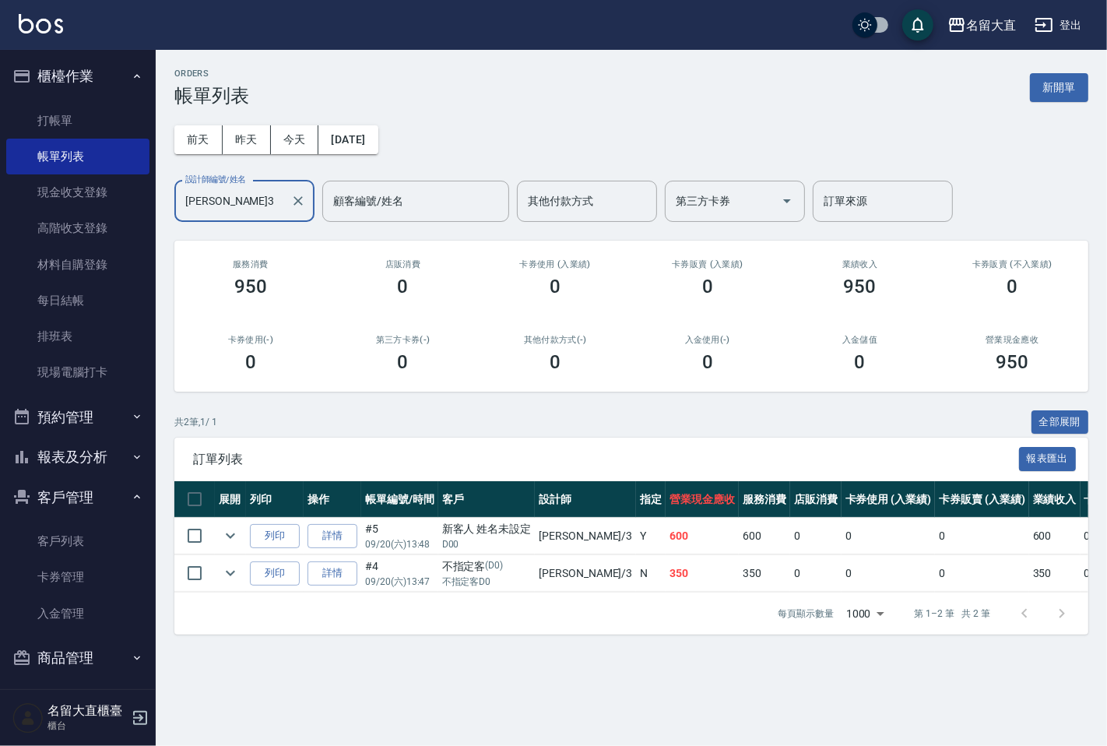
scroll to position [5, 0]
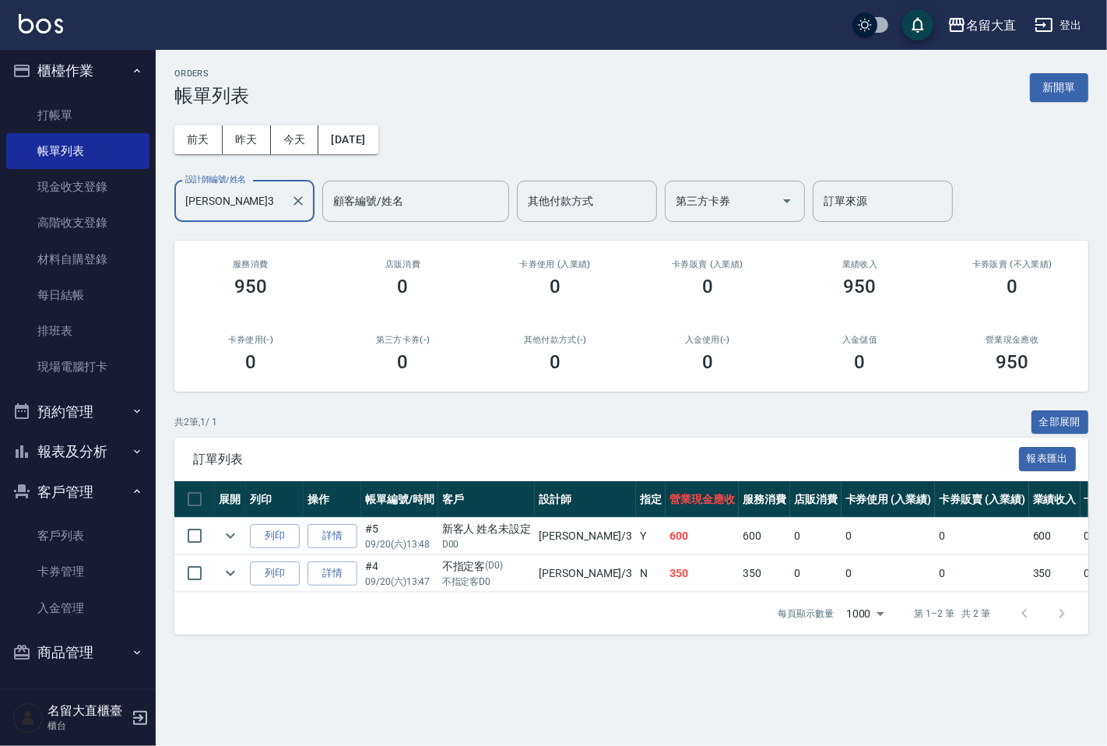
click at [54, 438] on button "報表及分析" at bounding box center [77, 451] width 143 height 40
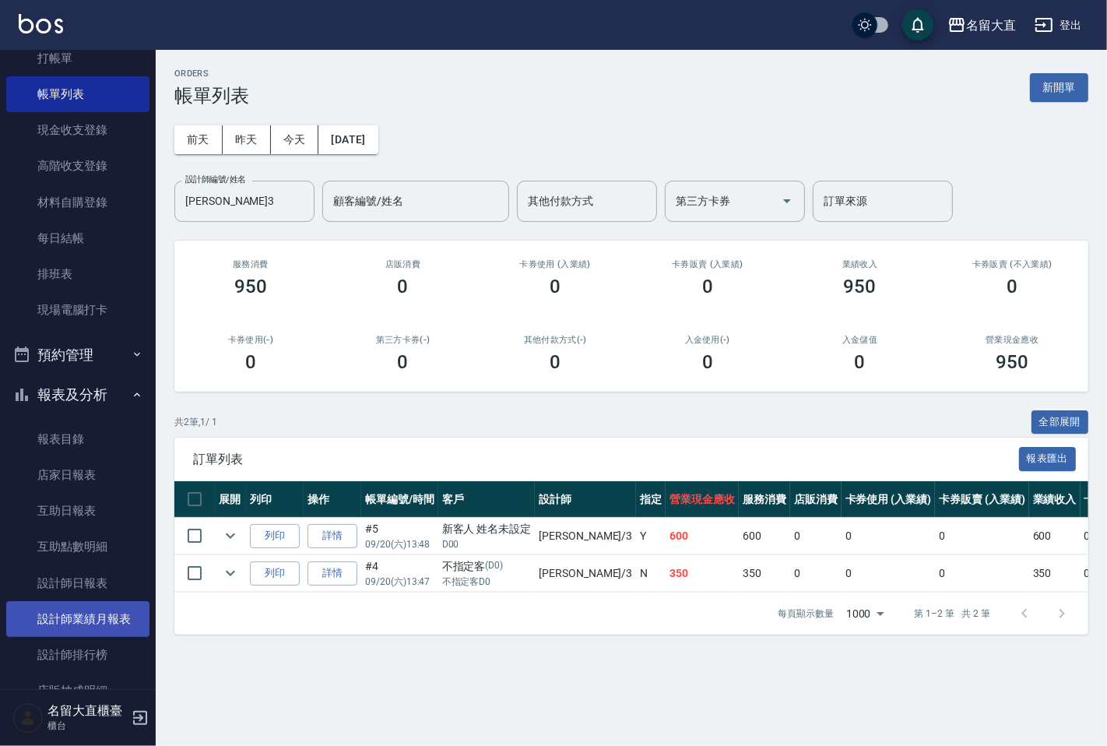
scroll to position [92, 0]
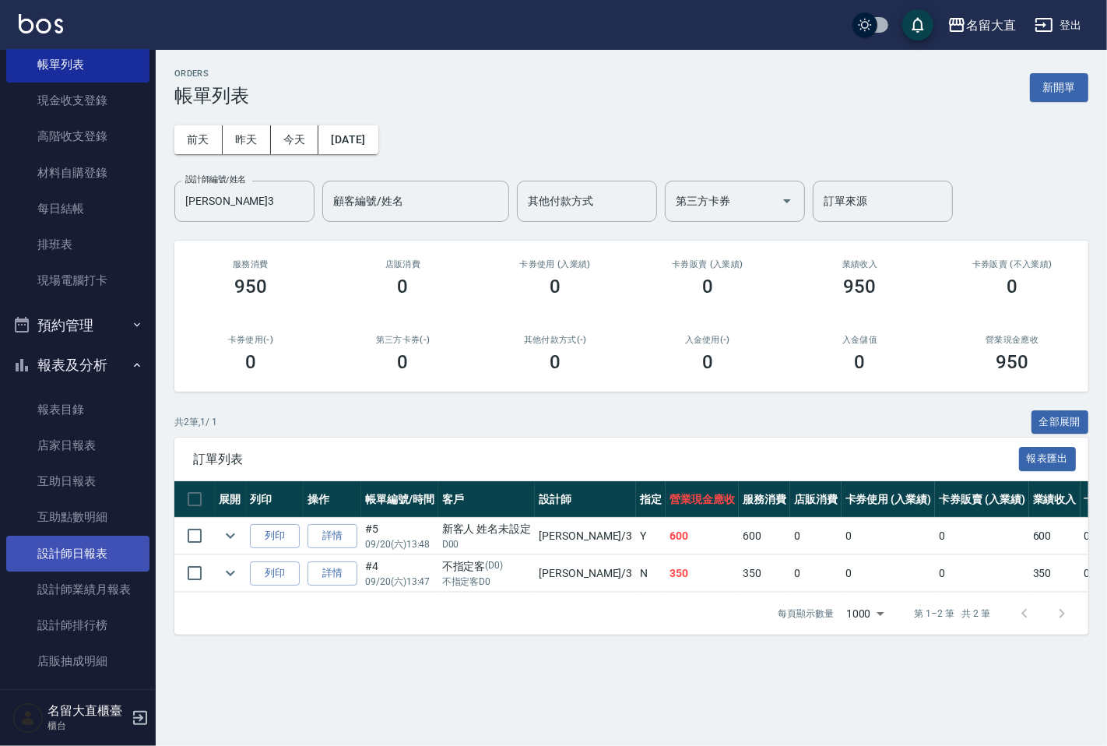
click at [66, 540] on link "設計師日報表" at bounding box center [77, 553] width 143 height 36
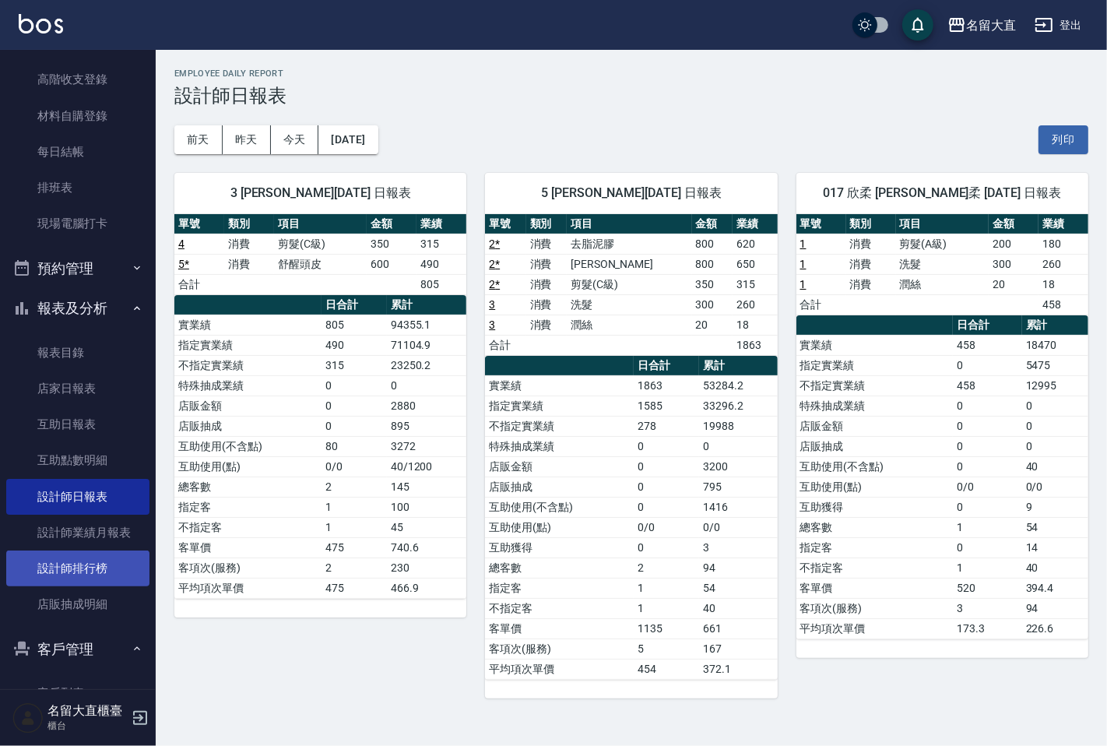
scroll to position [179, 0]
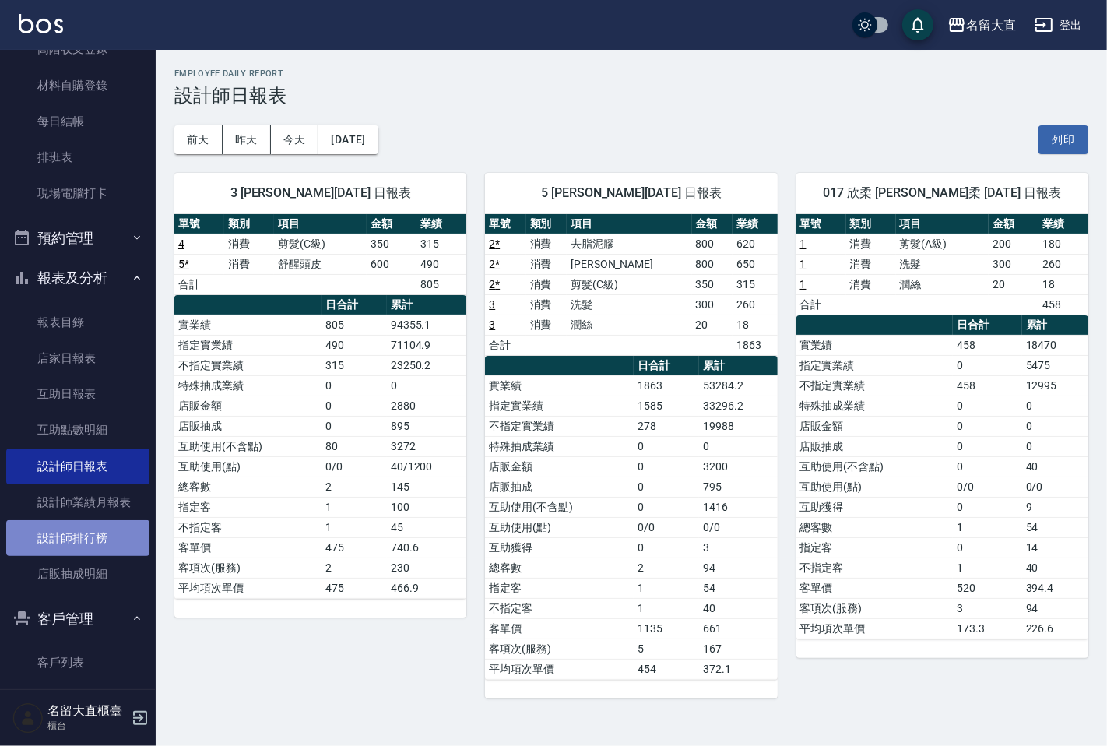
click at [98, 539] on link "設計師排行榜" at bounding box center [77, 538] width 143 height 36
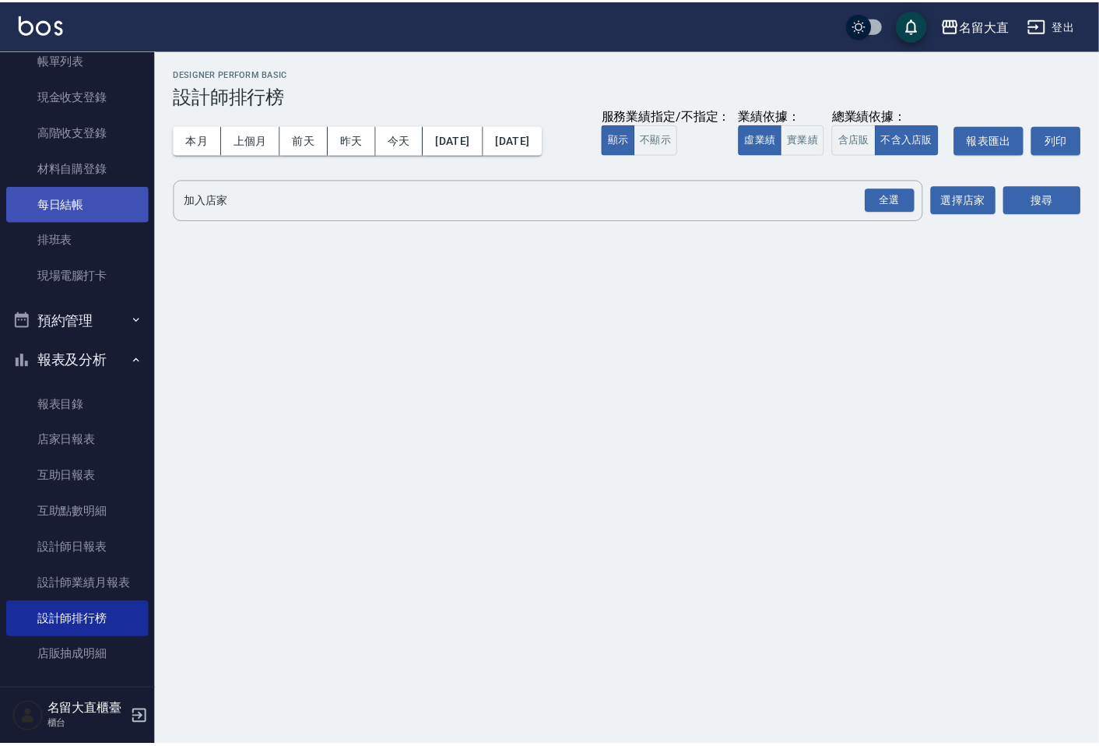
scroll to position [5, 0]
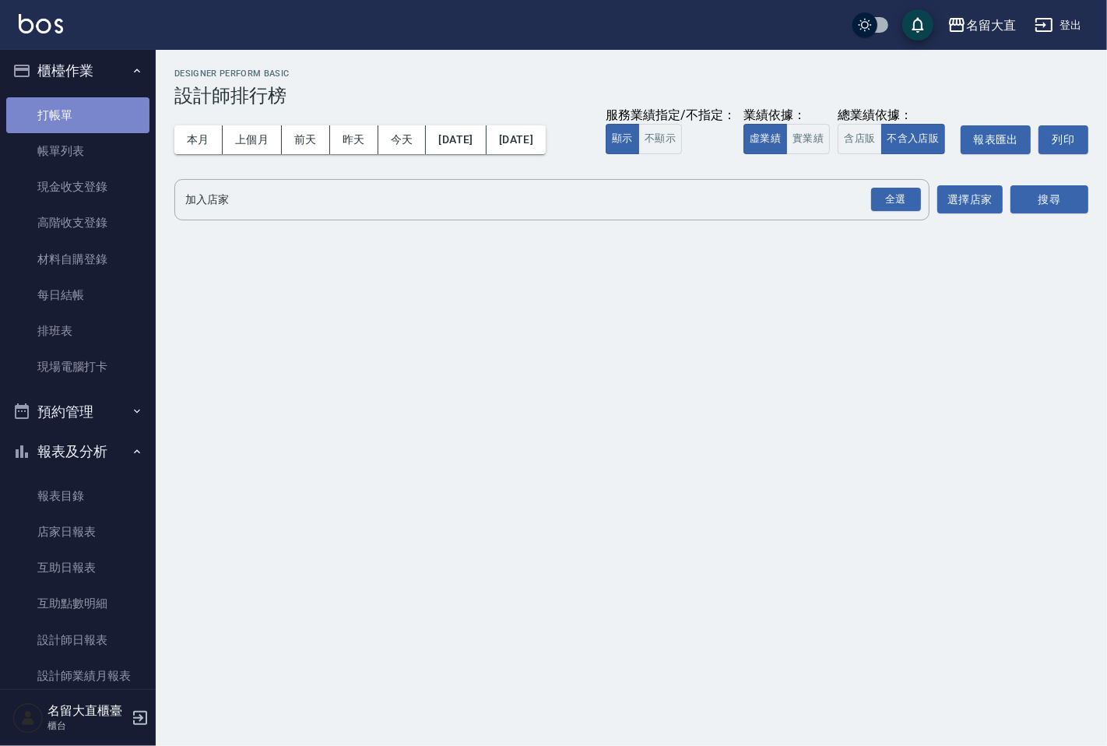
click at [79, 118] on link "打帳單" at bounding box center [77, 115] width 143 height 36
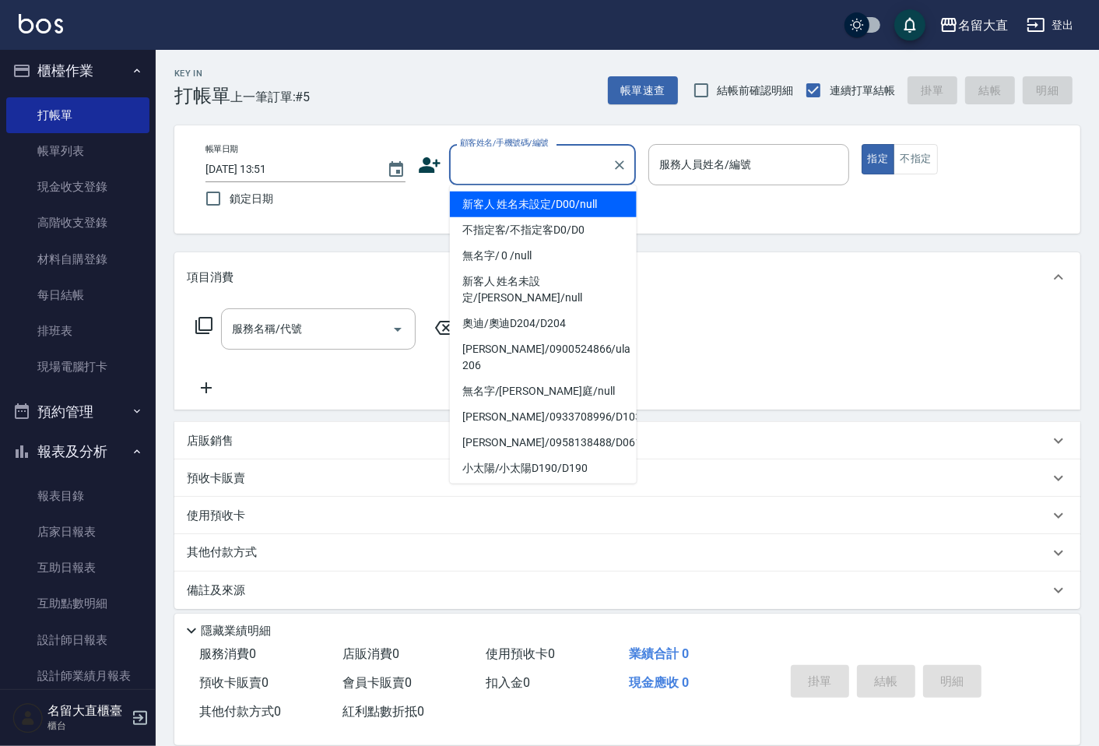
click at [525, 168] on input "顧客姓名/手機號碼/編號" at bounding box center [530, 164] width 149 height 27
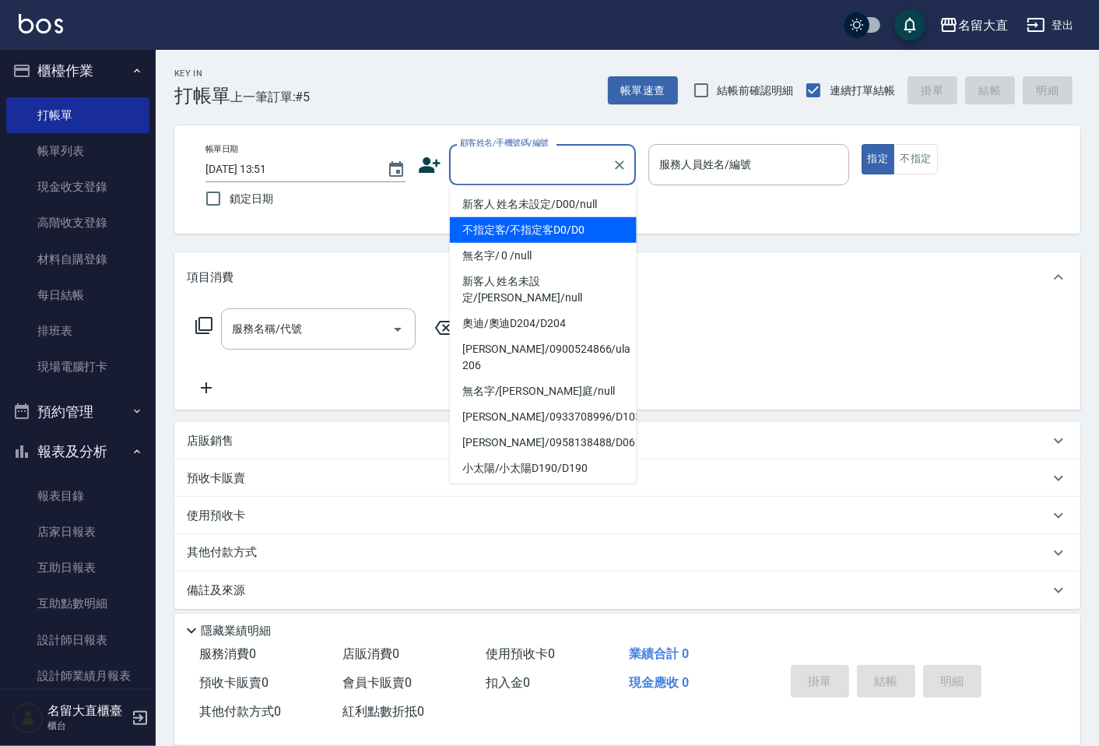
click at [567, 231] on li "不指定客/不指定客D0/D0" at bounding box center [543, 230] width 187 height 26
type input "不指定客/不指定客D0/D0"
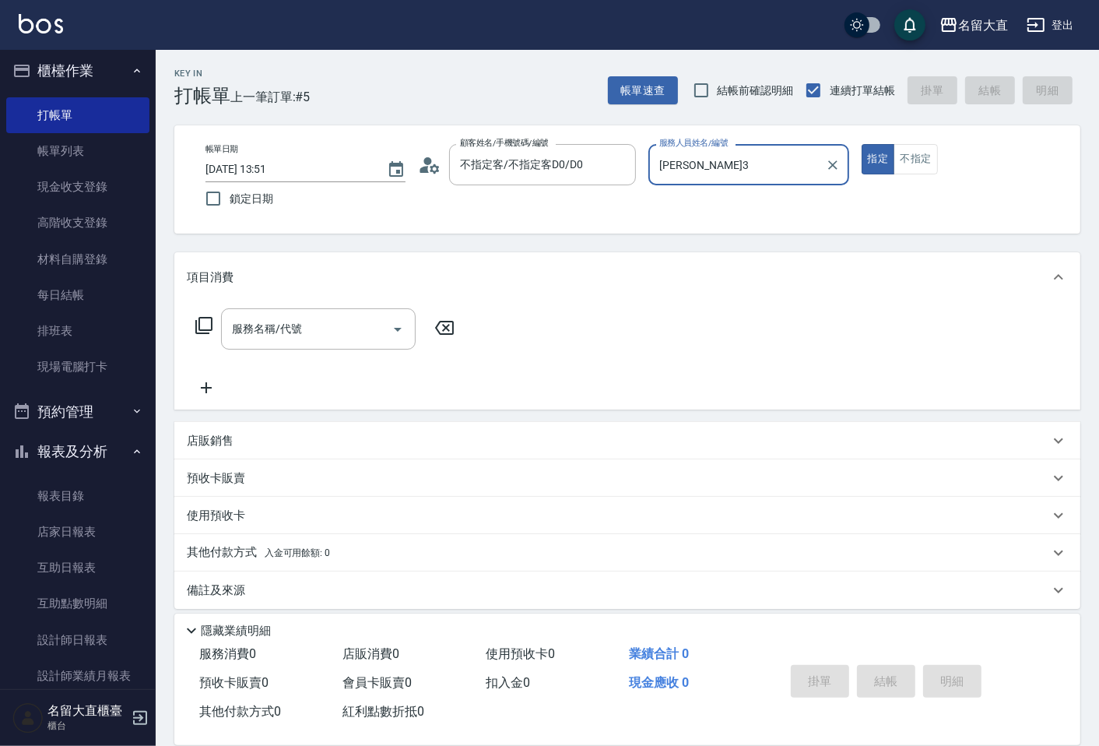
click at [693, 157] on input "[PERSON_NAME]3" at bounding box center [736, 164] width 163 height 27
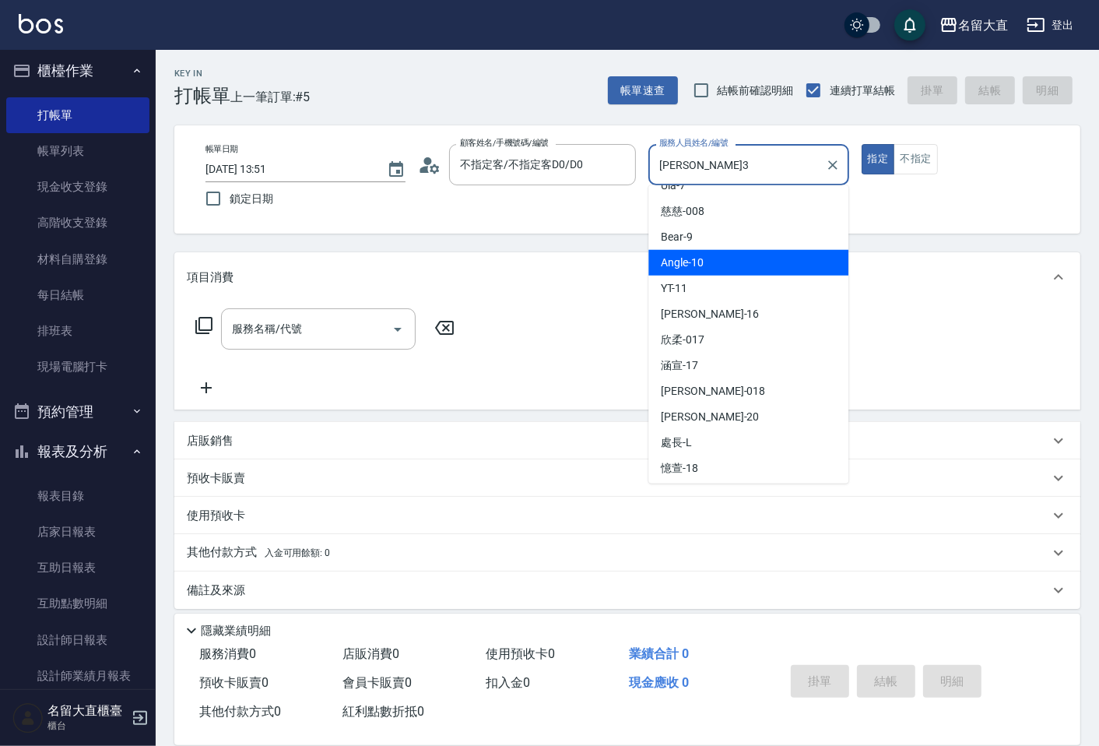
scroll to position [227, 0]
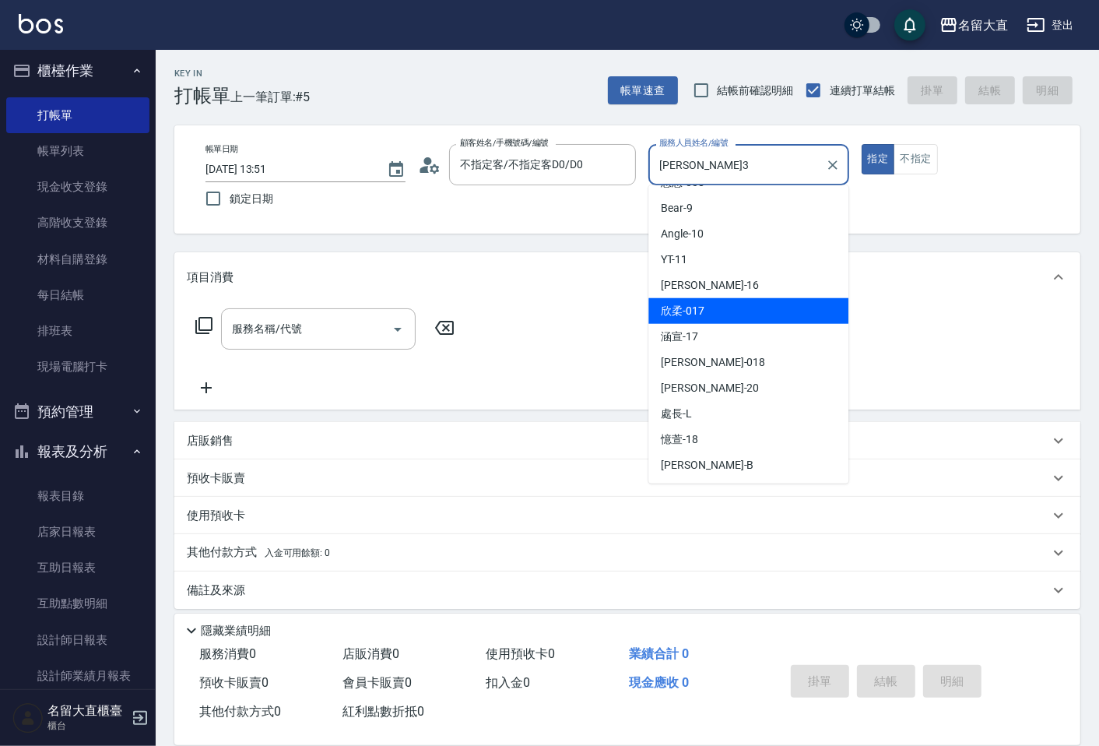
click at [728, 317] on div "欣柔 -017" at bounding box center [748, 311] width 200 height 26
type input "欣柔-017"
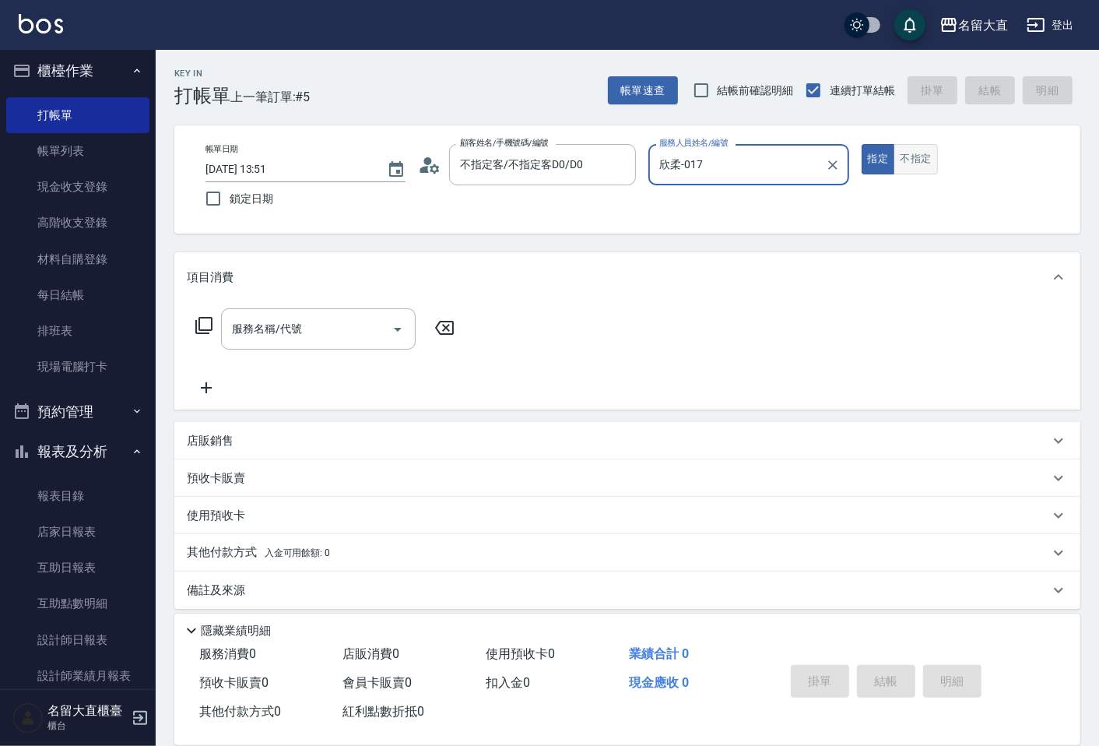
click at [907, 153] on button "不指定" at bounding box center [915, 159] width 44 height 30
click at [298, 329] on input "服務名稱/代號" at bounding box center [306, 328] width 157 height 27
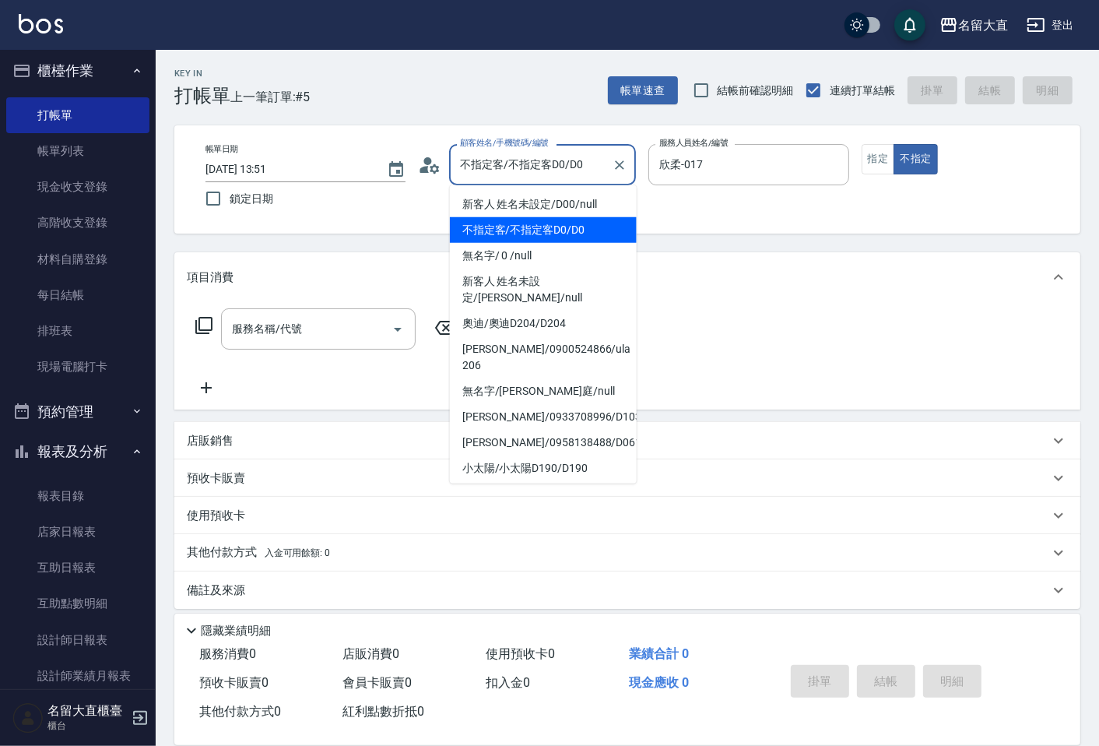
drag, startPoint x: 595, startPoint y: 171, endPoint x: 590, endPoint y: 190, distance: 19.5
click at [595, 170] on input "不指定客/不指定客D0/D0" at bounding box center [530, 164] width 149 height 27
click at [528, 258] on li "無名字/ 0 /null" at bounding box center [543, 256] width 187 height 26
type input "無名字/ 0 /null"
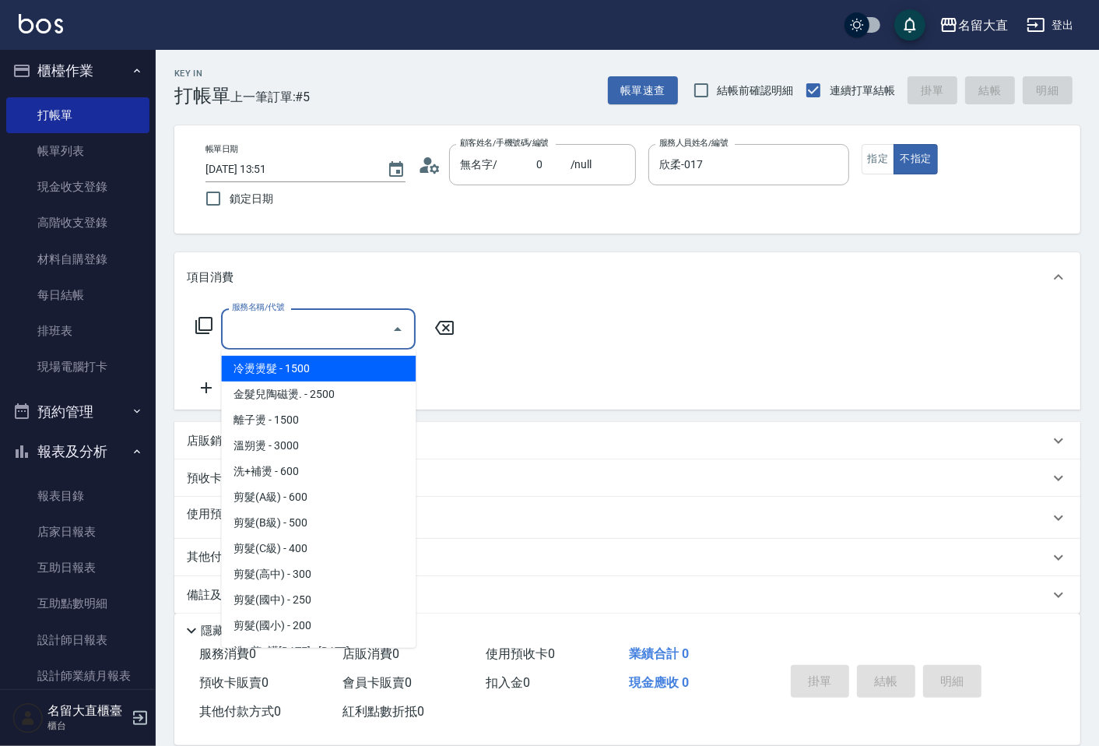
click at [291, 318] on input "服務名稱/代號" at bounding box center [306, 328] width 157 height 27
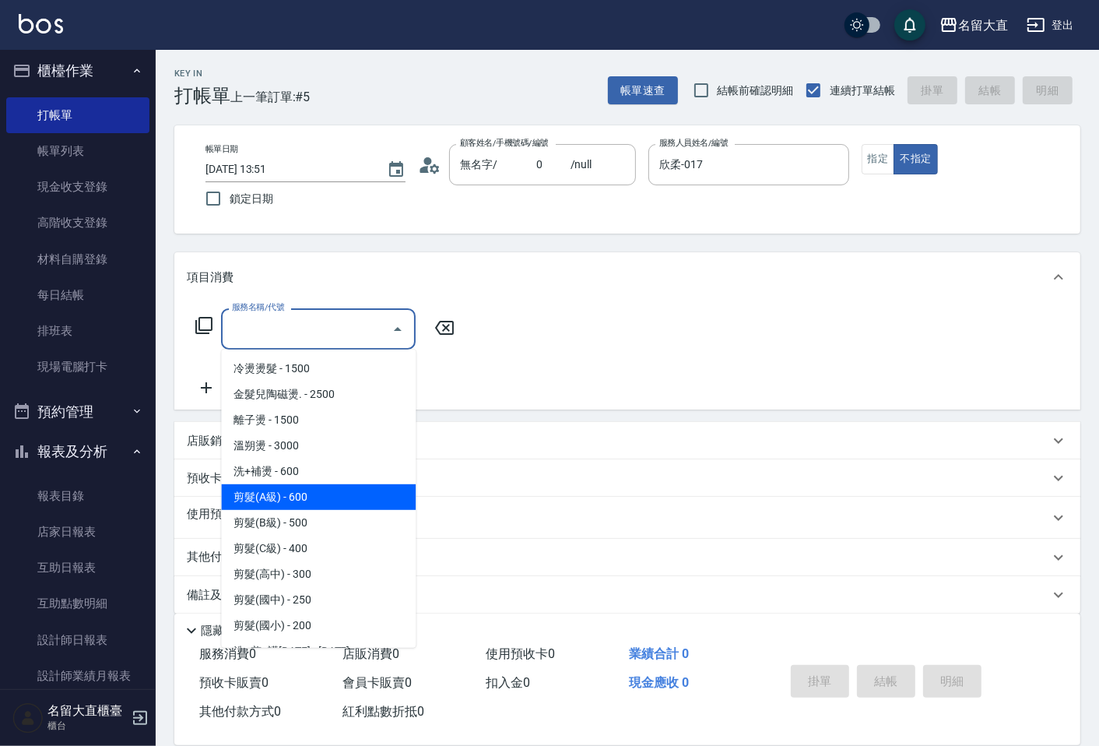
click at [335, 490] on span "剪髮(A級) - 600" at bounding box center [318, 497] width 195 height 26
type input "剪髮(A級)(301)"
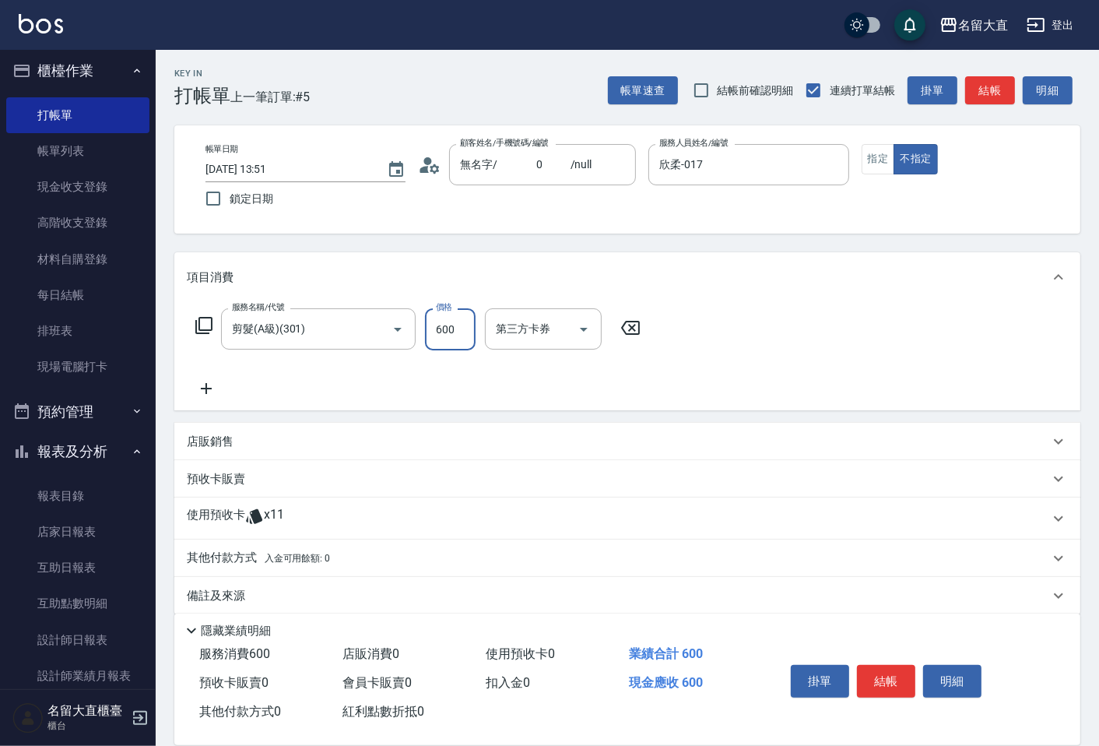
click at [441, 333] on input "600" at bounding box center [450, 329] width 51 height 42
type input "150"
click at [205, 391] on icon at bounding box center [206, 388] width 39 height 19
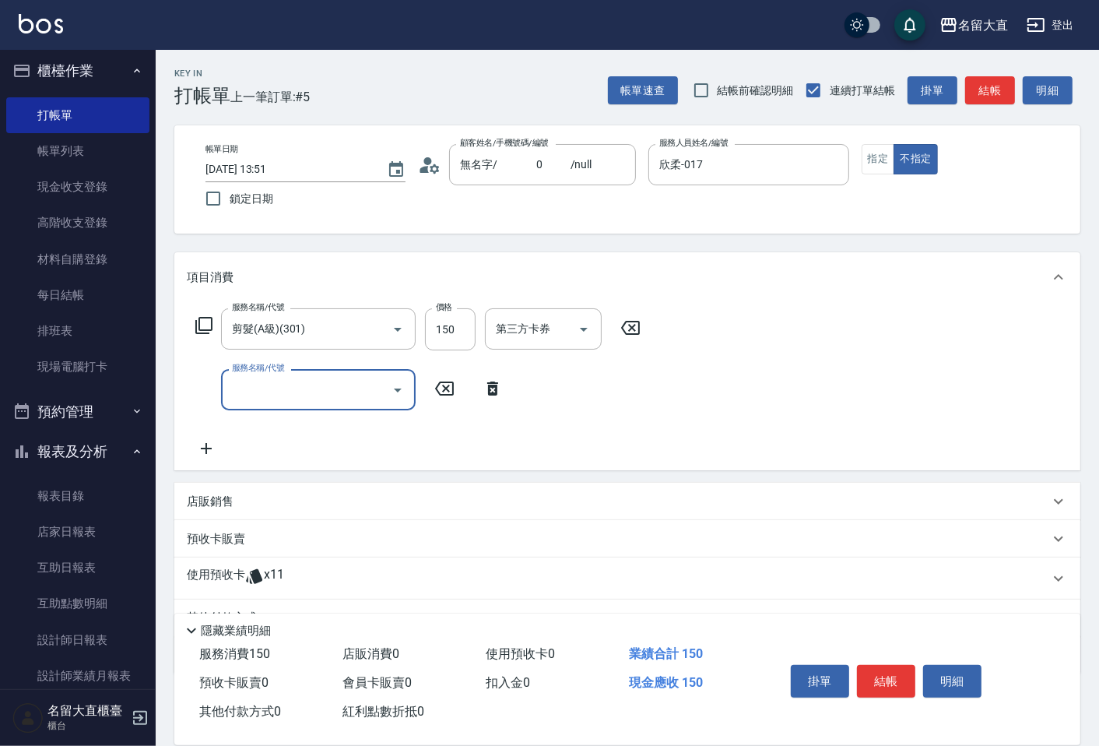
click at [231, 392] on input "服務名稱/代號" at bounding box center [306, 389] width 157 height 27
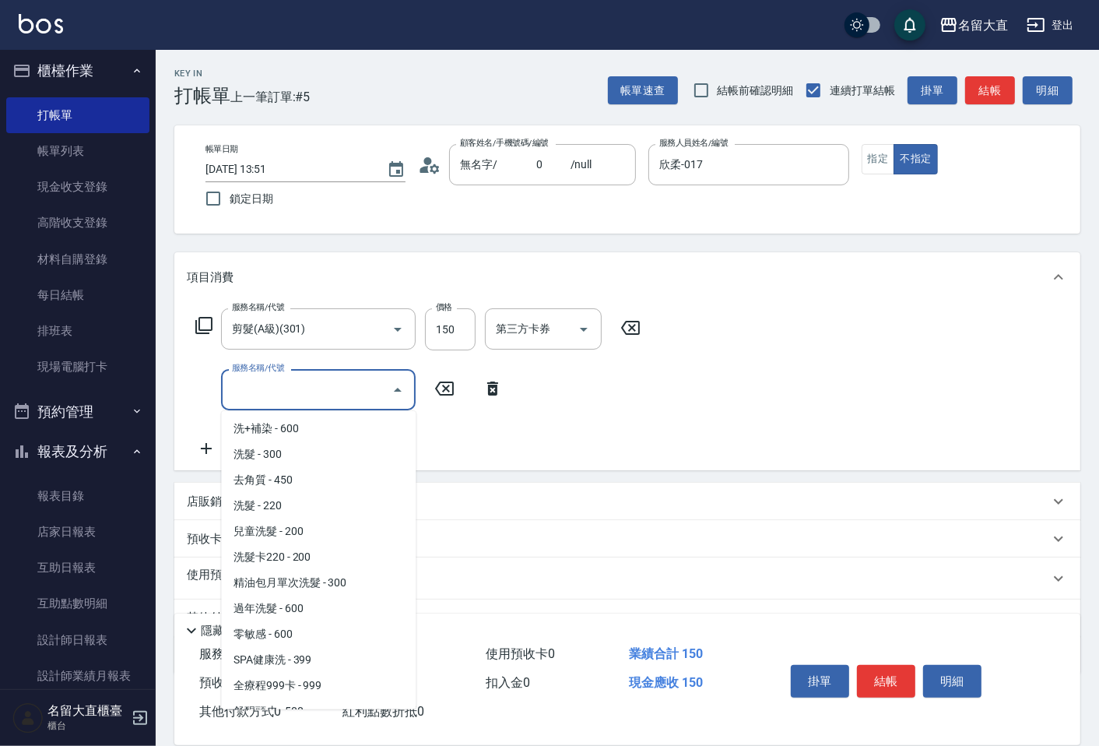
scroll to position [346, 0]
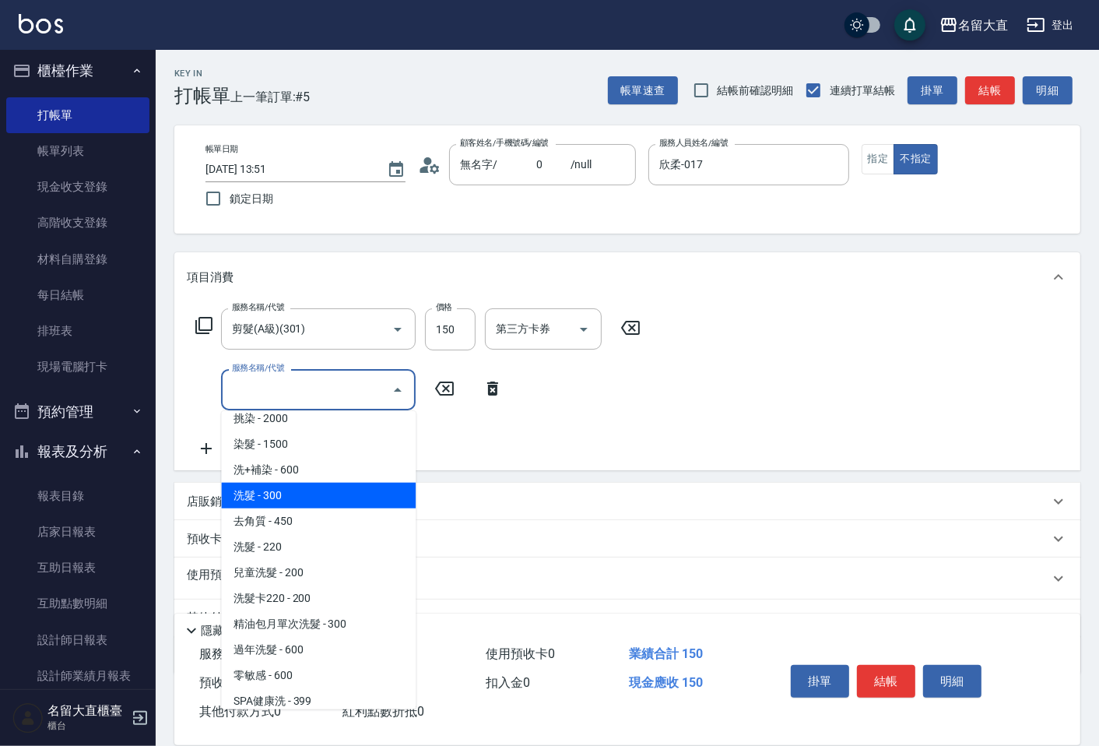
click at [314, 496] on span "洗髮 - 300" at bounding box center [318, 496] width 195 height 26
type input "洗髮(500)"
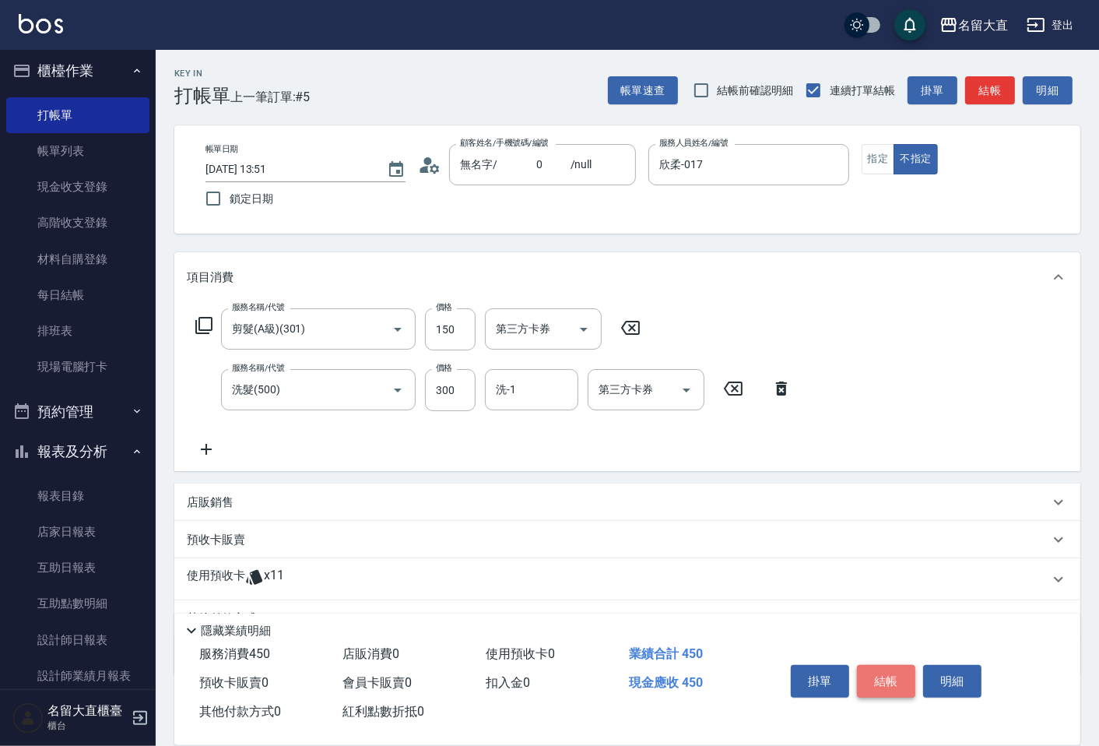
click at [892, 672] on button "結帳" at bounding box center [886, 681] width 58 height 33
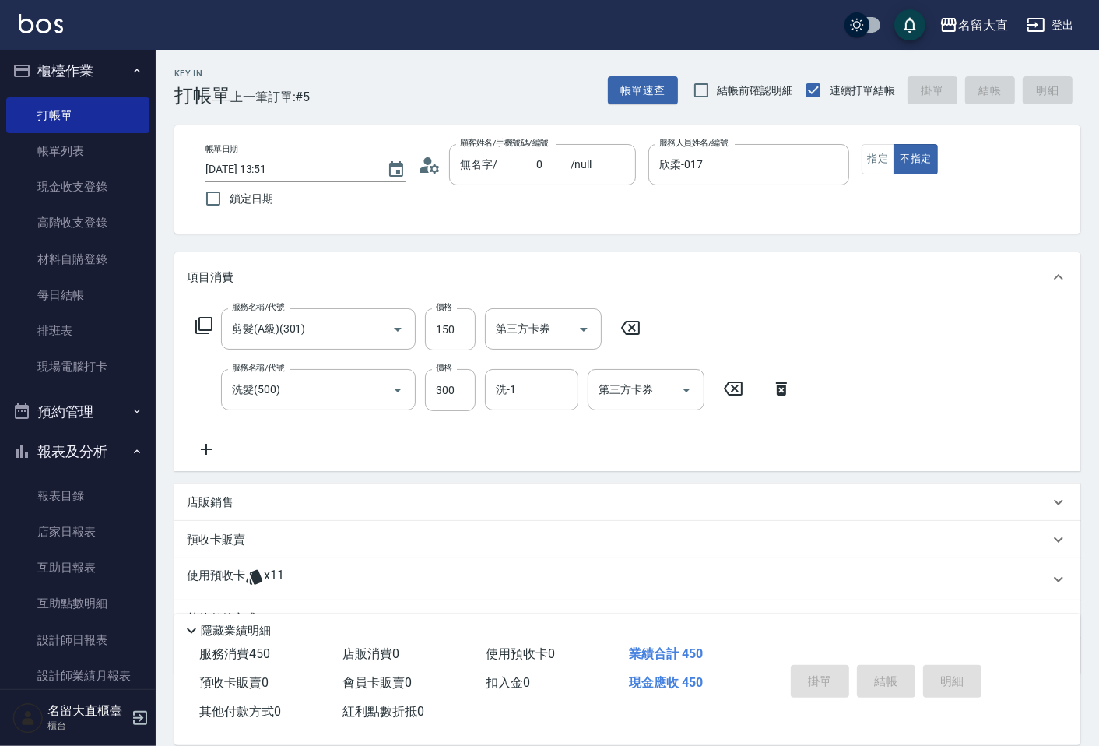
type input "[DATE] 14:07"
